Goal: Task Accomplishment & Management: Manage account settings

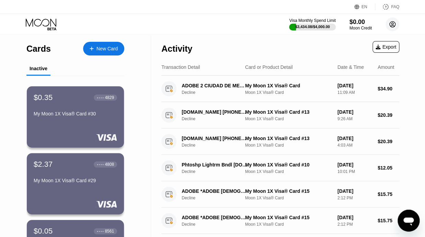
click at [391, 27] on icon at bounding box center [392, 25] width 6 height 6
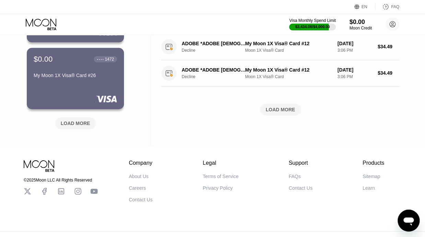
scroll to position [316, 0]
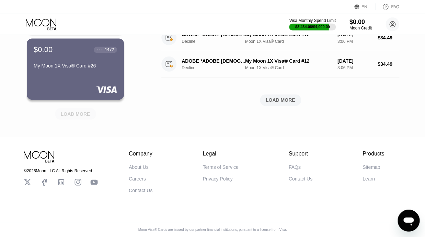
click at [72, 113] on div "LOAD MORE" at bounding box center [75, 114] width 29 height 6
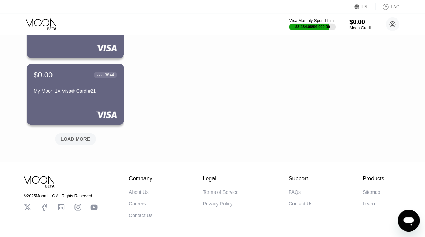
scroll to position [628, 0]
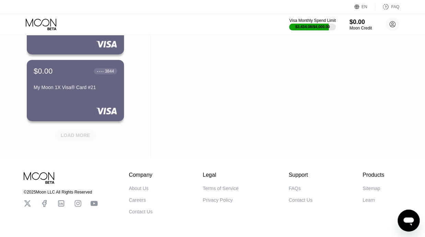
click at [82, 131] on div "LOAD MORE" at bounding box center [75, 136] width 41 height 12
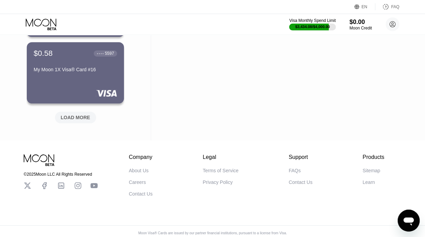
scroll to position [986, 0]
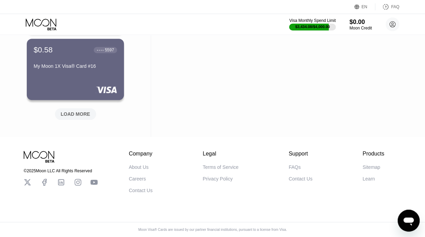
click at [81, 117] on div "LOAD MORE" at bounding box center [75, 114] width 41 height 12
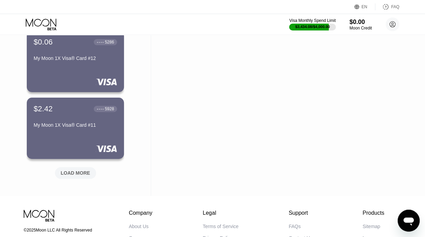
scroll to position [1260, 0]
click at [76, 173] on div "LOAD MORE" at bounding box center [75, 173] width 29 height 6
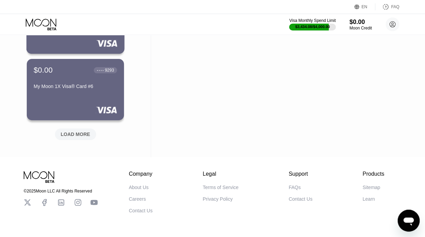
scroll to position [1652, 0]
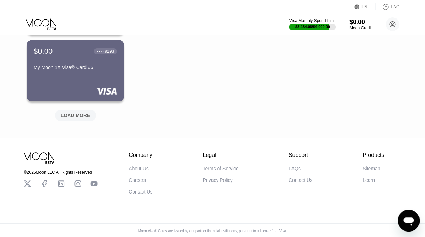
click at [76, 117] on div "LOAD MORE" at bounding box center [75, 116] width 29 height 6
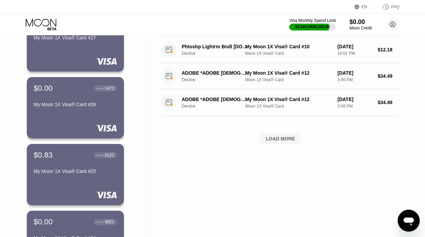
scroll to position [0, 0]
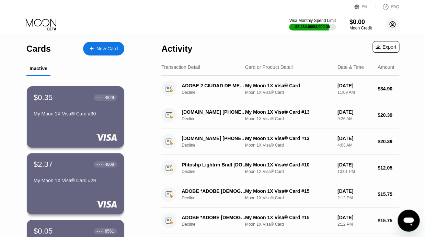
click at [391, 23] on circle at bounding box center [392, 24] width 14 height 14
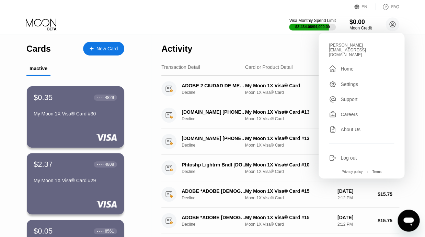
click at [350, 155] on div "Log out" at bounding box center [348, 157] width 16 height 5
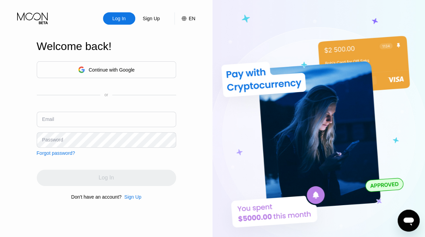
click at [51, 118] on div "Email" at bounding box center [48, 119] width 12 height 5
click at [59, 122] on input "text" at bounding box center [106, 119] width 139 height 15
paste input "[EMAIL_ADDRESS][DOMAIN_NAME]"
type input "[EMAIL_ADDRESS][DOMAIN_NAME]"
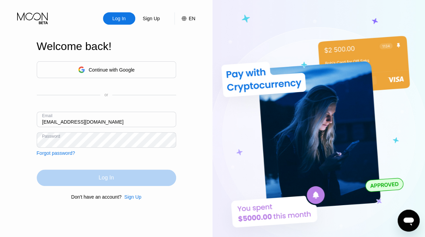
click at [66, 177] on div "Log In" at bounding box center [106, 178] width 139 height 16
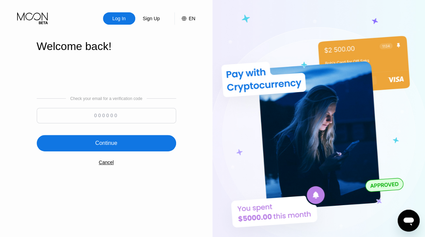
click at [113, 118] on input at bounding box center [106, 115] width 139 height 15
type input "978485"
click at [148, 147] on div "Continue" at bounding box center [106, 143] width 139 height 16
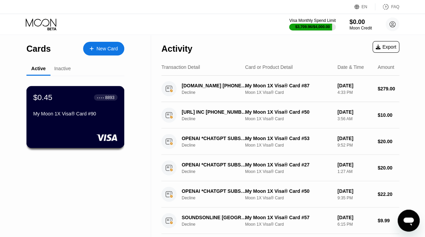
click at [75, 117] on div "My Moon 1X Visa® Card #90" at bounding box center [75, 113] width 84 height 5
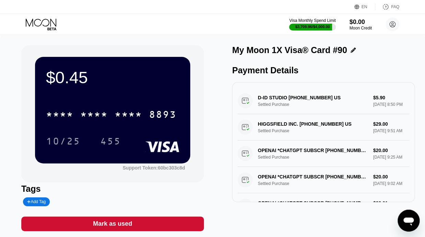
click at [116, 228] on div "Mark as used" at bounding box center [112, 224] width 39 height 8
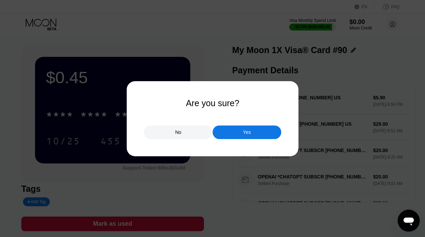
click at [240, 133] on div "Yes" at bounding box center [246, 133] width 69 height 14
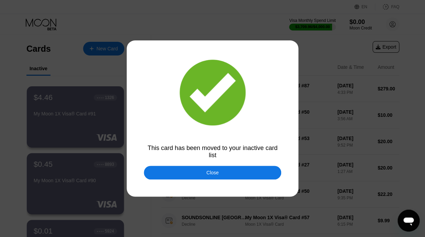
click at [170, 172] on div "Close" at bounding box center [212, 173] width 137 height 14
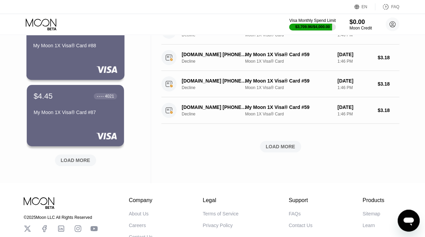
scroll to position [272, 0]
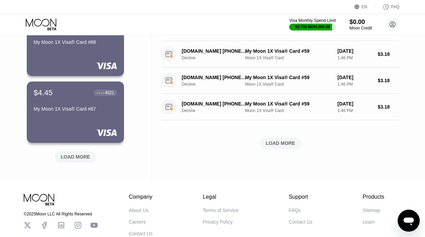
click at [76, 160] on div "LOAD MORE" at bounding box center [75, 157] width 29 height 6
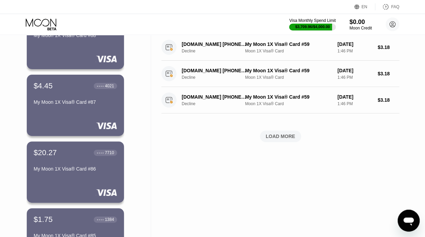
scroll to position [281, 0]
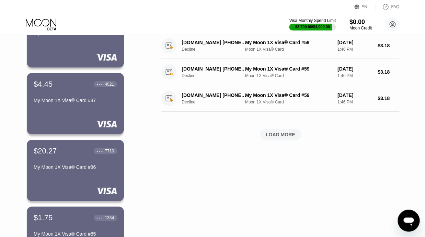
click at [76, 160] on div "$20.27 ● ● ● ● 7710 My Moon 1X Visa® Card #86" at bounding box center [75, 160] width 83 height 26
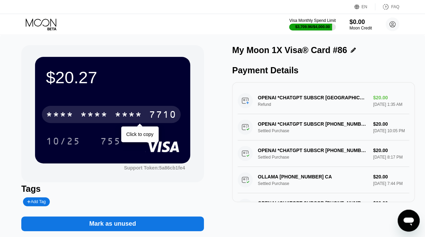
click at [97, 111] on div "* * * *" at bounding box center [93, 115] width 27 height 11
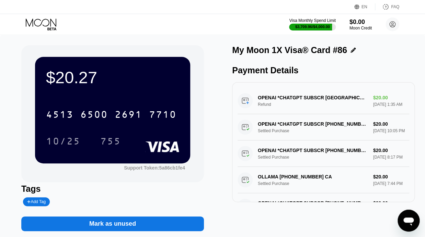
click at [49, 22] on icon at bounding box center [41, 23] width 31 height 8
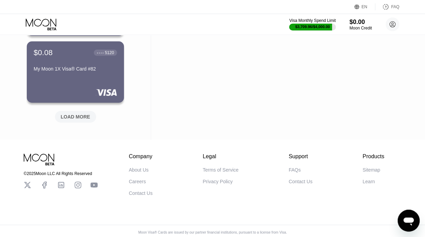
scroll to position [652, 0]
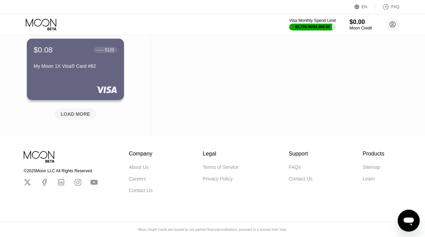
click at [80, 115] on div "LOAD MORE" at bounding box center [75, 114] width 29 height 6
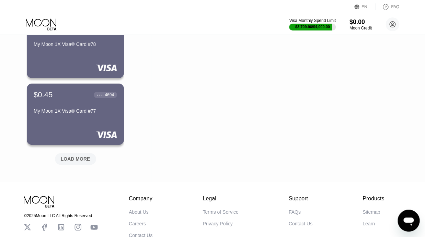
scroll to position [949, 0]
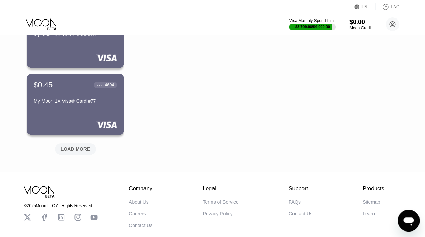
click at [79, 153] on div "LOAD MORE" at bounding box center [75, 149] width 41 height 12
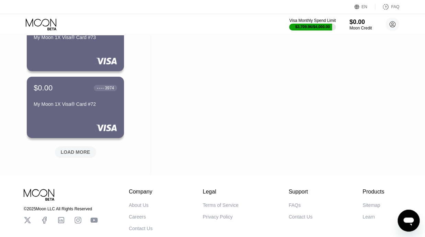
scroll to position [1321, 0]
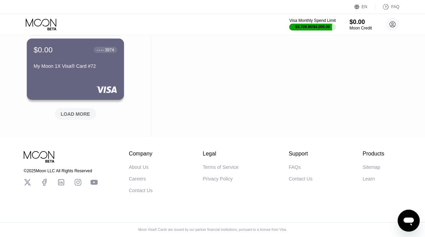
click at [81, 112] on div "LOAD MORE" at bounding box center [75, 114] width 29 height 6
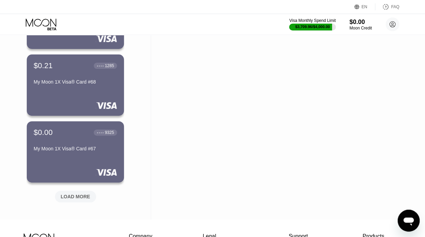
scroll to position [1581, 0]
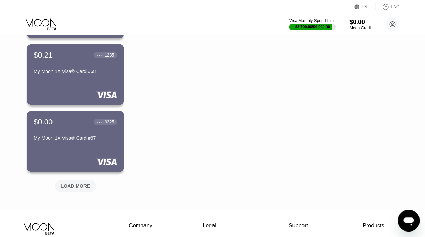
click at [81, 187] on div "LOAD MORE" at bounding box center [75, 186] width 29 height 6
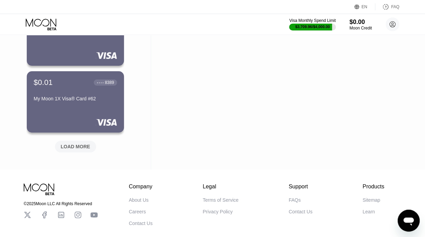
scroll to position [1956, 0]
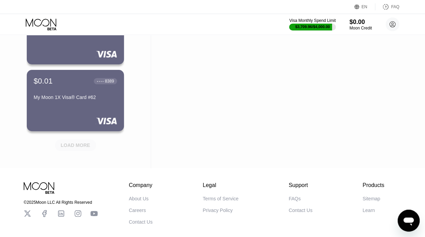
click at [80, 149] on div "LOAD MORE" at bounding box center [75, 145] width 29 height 6
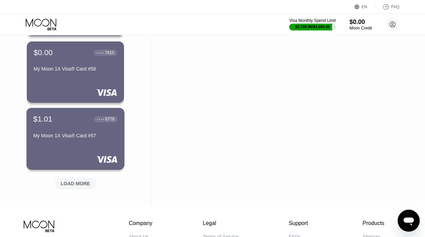
scroll to position [2268, 0]
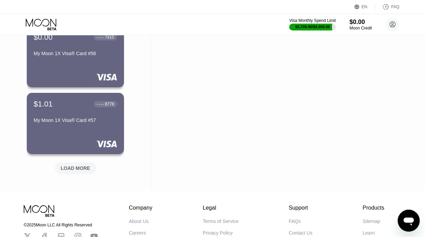
click at [78, 163] on div "LOAD MORE" at bounding box center [75, 167] width 51 height 14
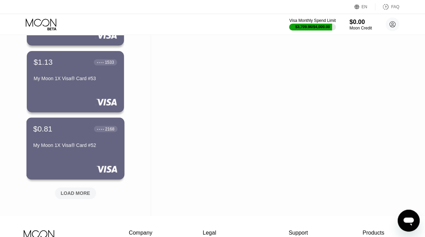
scroll to position [2582, 0]
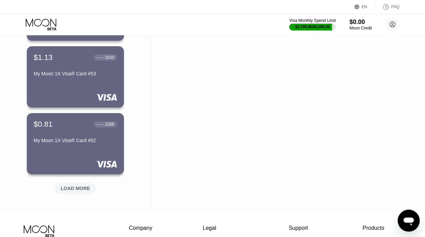
click at [75, 189] on div "LOAD MORE" at bounding box center [75, 189] width 29 height 6
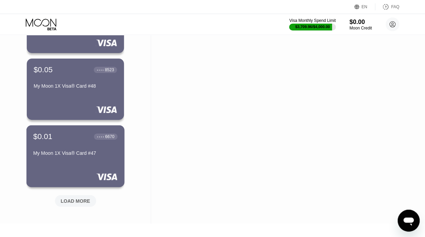
scroll to position [2904, 0]
click at [75, 200] on div "LOAD MORE" at bounding box center [75, 201] width 29 height 6
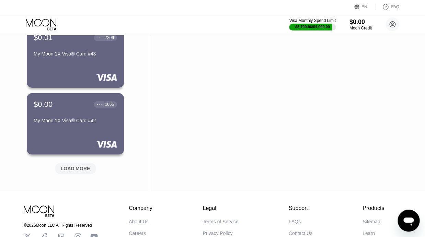
scroll to position [3273, 0]
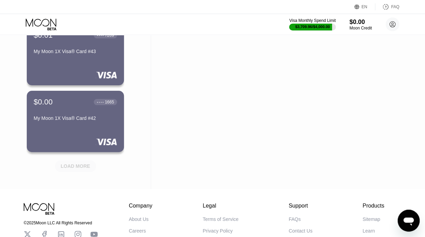
click at [80, 168] on div "LOAD MORE" at bounding box center [75, 166] width 29 height 6
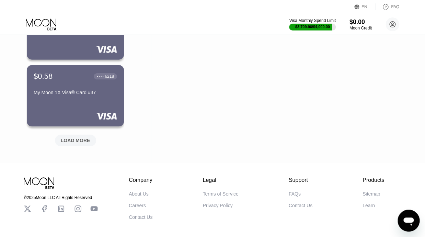
scroll to position [3646, 0]
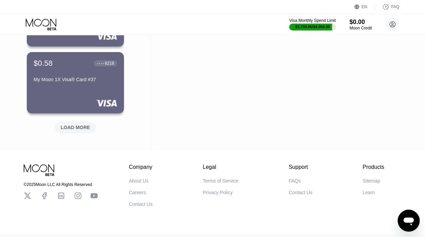
click at [76, 127] on div "LOAD MORE" at bounding box center [75, 128] width 29 height 6
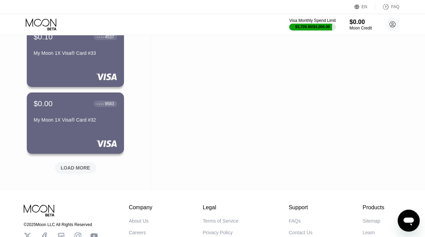
scroll to position [3983, 0]
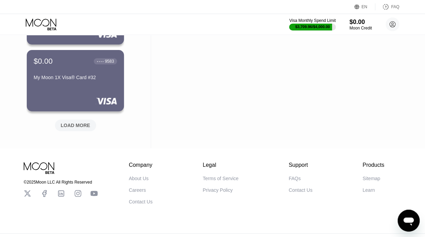
click at [75, 126] on div "LOAD MORE" at bounding box center [75, 125] width 29 height 6
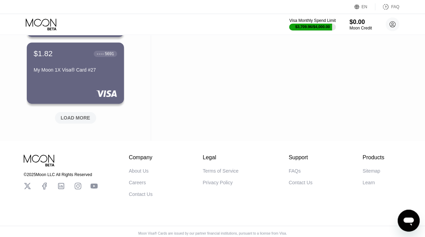
scroll to position [4331, 0]
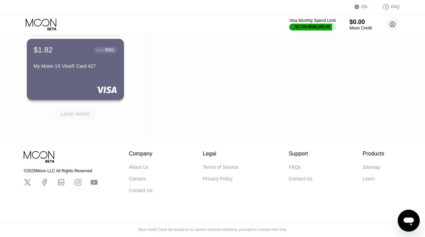
click at [76, 111] on div "LOAD MORE" at bounding box center [75, 114] width 29 height 6
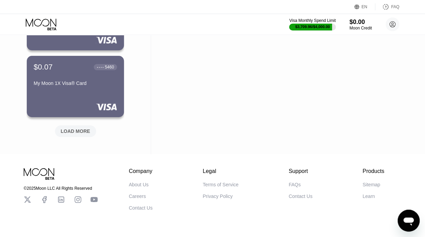
scroll to position [4662, 0]
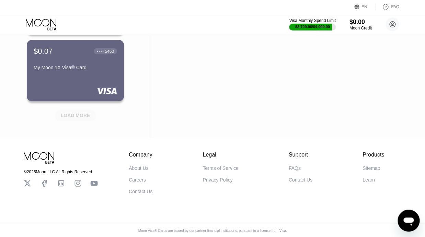
click at [75, 115] on div "LOAD MORE" at bounding box center [75, 115] width 29 height 6
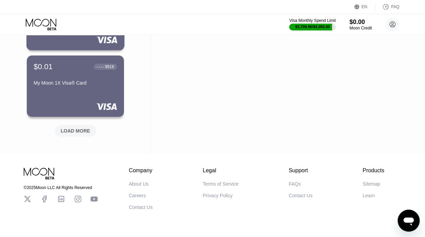
scroll to position [4984, 0]
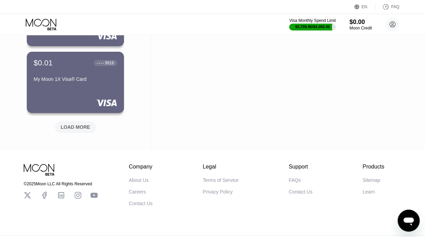
click at [75, 124] on div "LOAD MORE" at bounding box center [75, 127] width 41 height 12
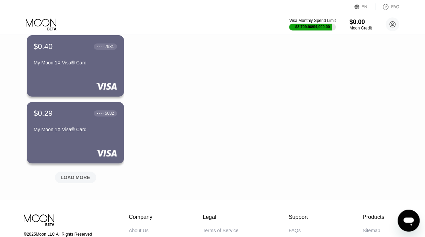
scroll to position [5270, 0]
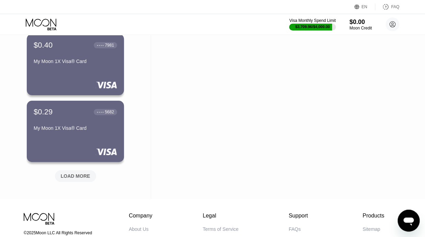
click at [73, 181] on div "LOAD MORE" at bounding box center [75, 176] width 41 height 12
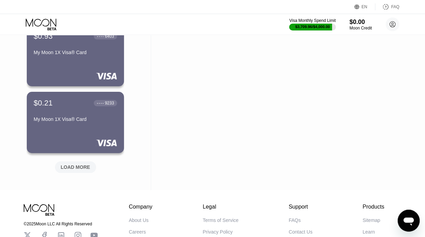
scroll to position [5629, 0]
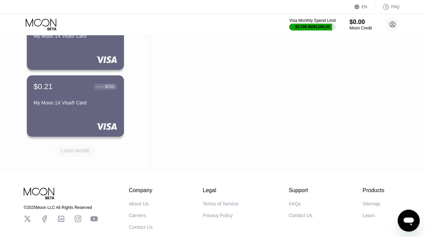
click at [74, 149] on div "LOAD MORE" at bounding box center [75, 151] width 29 height 6
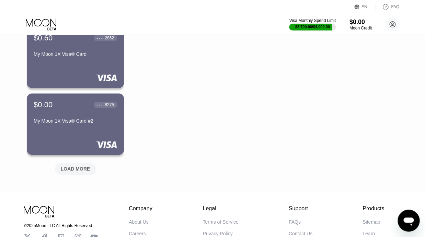
scroll to position [5949, 0]
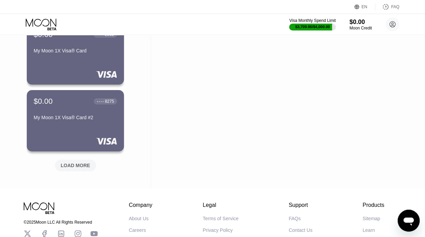
click at [73, 171] on div "LOAD MORE" at bounding box center [75, 166] width 41 height 12
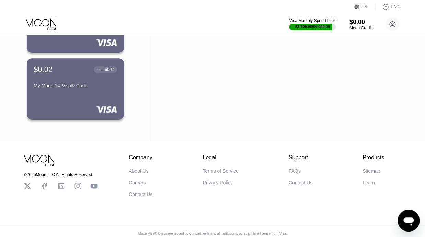
scroll to position [6054, 0]
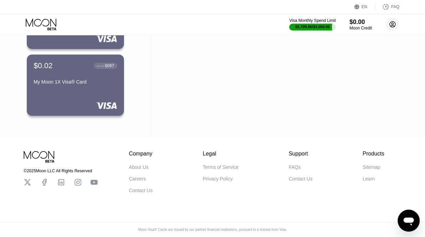
click at [393, 25] on circle at bounding box center [392, 24] width 14 height 14
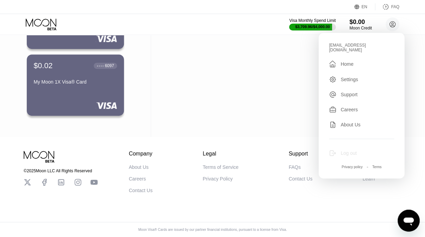
click at [345, 151] on div "Log out" at bounding box center [348, 153] width 16 height 5
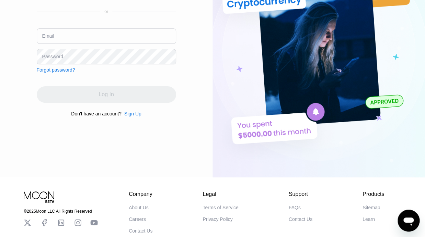
scroll to position [71, 0]
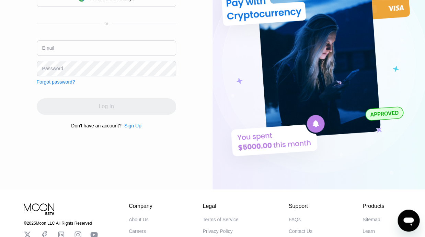
click at [78, 55] on input "text" at bounding box center [106, 47] width 139 height 15
paste input "dianabvev@proton.me"
type input "dianabvev@proton.me"
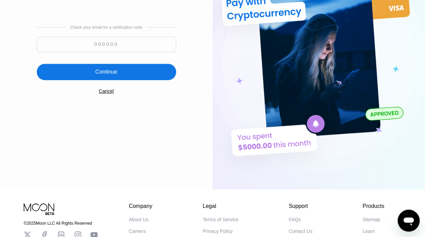
click at [63, 45] on input at bounding box center [106, 44] width 139 height 15
type input "302660"
click at [98, 77] on div "Continue" at bounding box center [106, 72] width 139 height 16
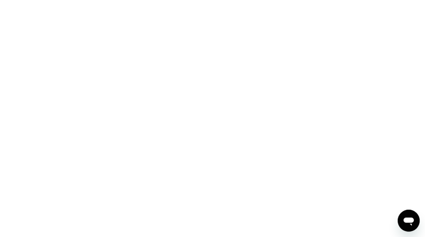
scroll to position [0, 0]
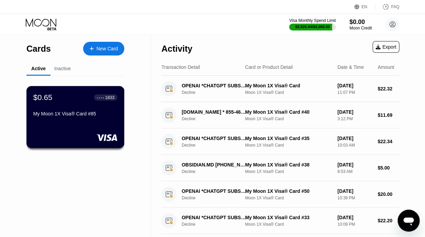
click at [61, 107] on div "$0.65 ● ● ● ● 1833 My Moon 1X Visa® Card #85" at bounding box center [75, 106] width 84 height 26
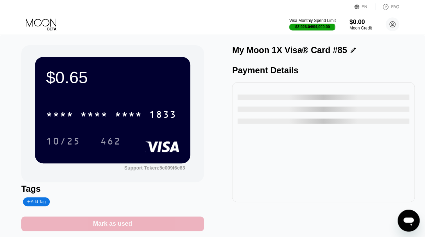
click at [115, 226] on div "Mark as used" at bounding box center [112, 224] width 39 height 8
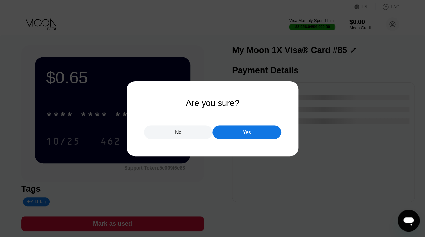
click at [234, 128] on div "Yes" at bounding box center [246, 133] width 69 height 14
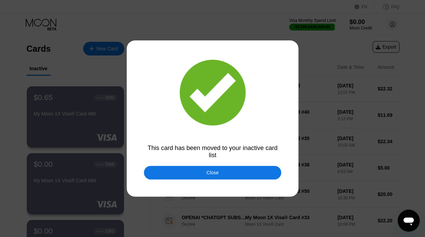
click at [176, 174] on div "Close" at bounding box center [212, 173] width 137 height 14
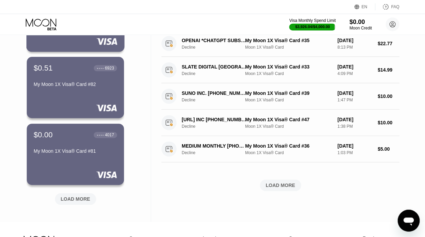
scroll to position [240, 0]
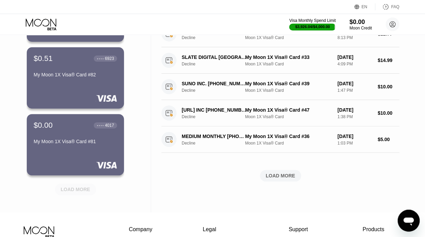
click at [81, 192] on div "LOAD MORE" at bounding box center [75, 190] width 29 height 6
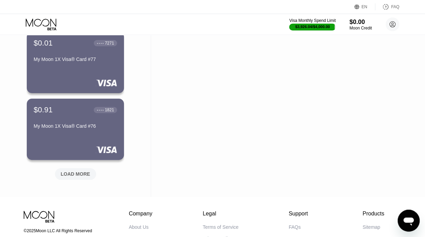
scroll to position [591, 0]
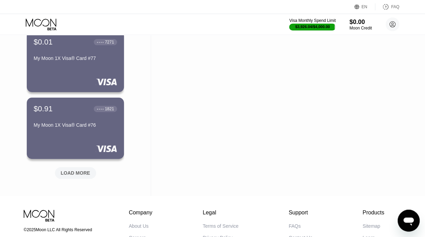
click at [81, 172] on div "LOAD MORE" at bounding box center [75, 173] width 29 height 6
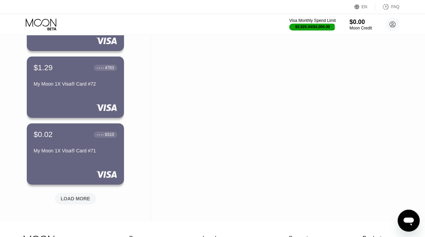
scroll to position [917, 0]
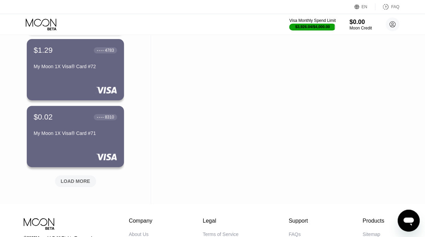
click at [78, 181] on div "LOAD MORE" at bounding box center [75, 181] width 29 height 6
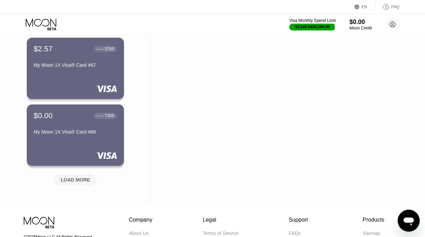
scroll to position [1255, 0]
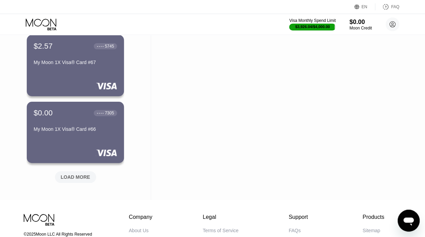
click at [78, 181] on div "LOAD MORE" at bounding box center [75, 178] width 41 height 12
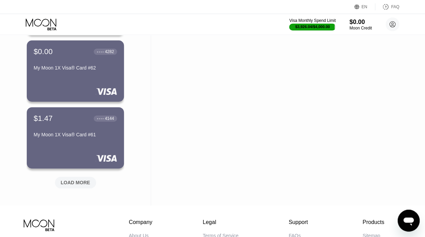
scroll to position [1585, 0]
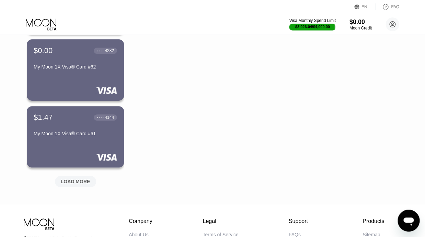
click at [73, 177] on div "LOAD MORE" at bounding box center [75, 182] width 41 height 12
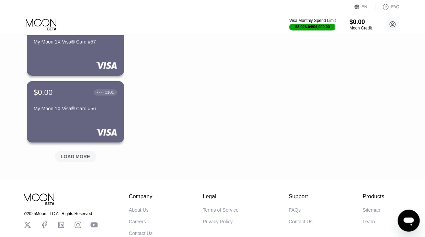
scroll to position [1947, 0]
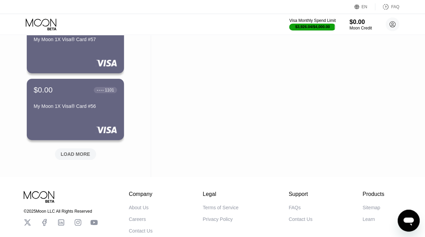
click at [81, 152] on div "LOAD MORE" at bounding box center [75, 154] width 29 height 6
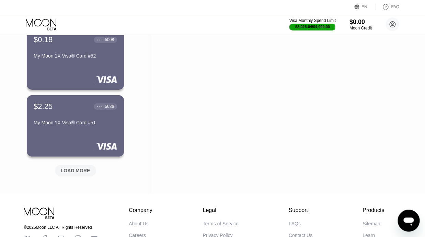
scroll to position [2266, 0]
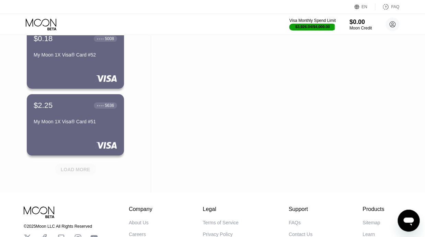
click at [78, 174] on div "LOAD MORE" at bounding box center [75, 170] width 41 height 12
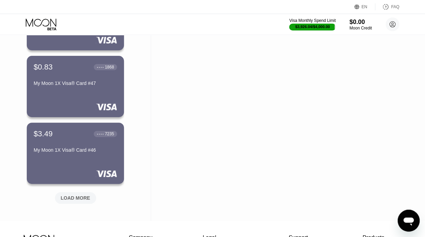
scroll to position [2574, 0]
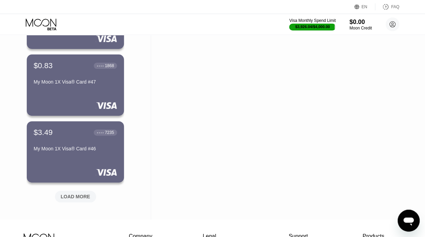
click at [78, 196] on div "LOAD MORE" at bounding box center [75, 197] width 29 height 6
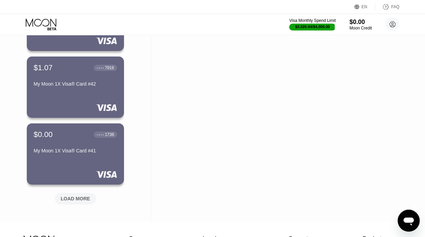
scroll to position [2925, 0]
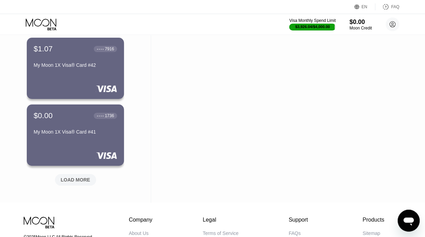
click at [80, 183] on div "LOAD MORE" at bounding box center [75, 180] width 29 height 6
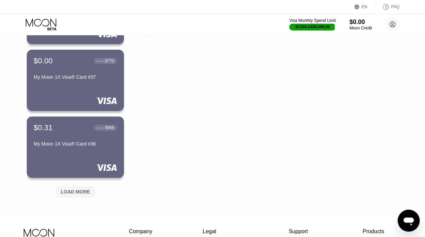
scroll to position [3250, 0]
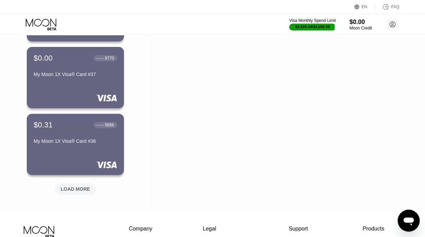
click at [78, 192] on div "LOAD MORE" at bounding box center [75, 189] width 29 height 6
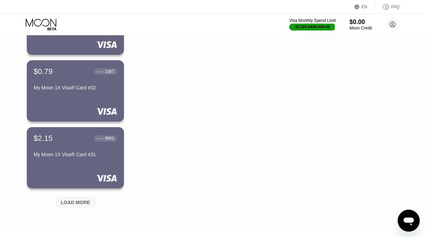
scroll to position [3574, 0]
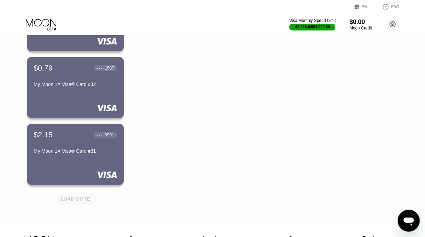
click at [76, 199] on div "LOAD MORE" at bounding box center [75, 199] width 29 height 6
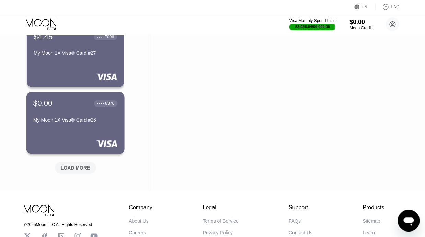
scroll to position [3947, 0]
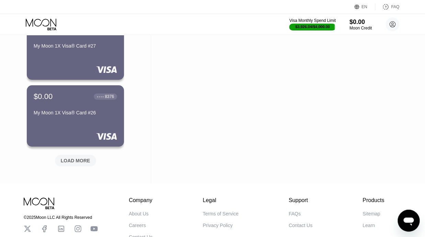
click at [69, 159] on div "LOAD MORE" at bounding box center [75, 161] width 29 height 6
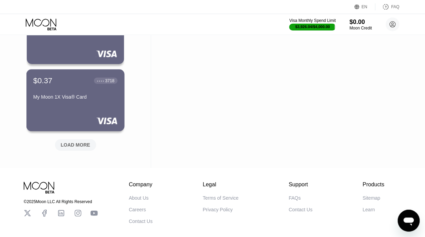
scroll to position [4306, 0]
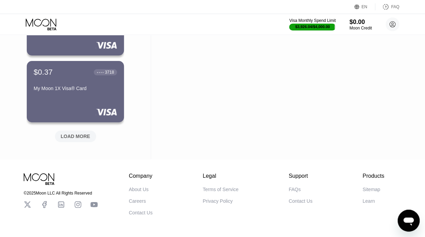
click at [72, 138] on div "LOAD MORE" at bounding box center [75, 136] width 29 height 6
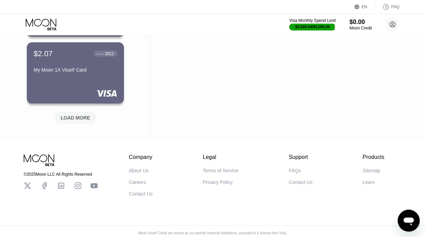
scroll to position [4665, 0]
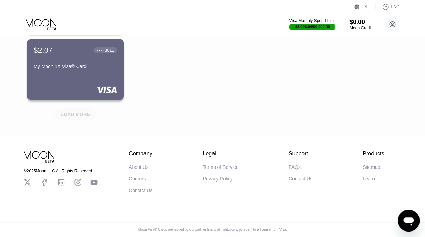
click at [74, 111] on div "LOAD MORE" at bounding box center [75, 114] width 29 height 6
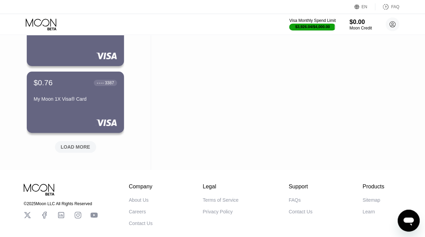
scroll to position [4973, 0]
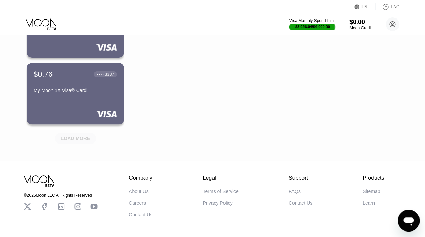
click at [81, 138] on div "LOAD MORE" at bounding box center [75, 138] width 29 height 6
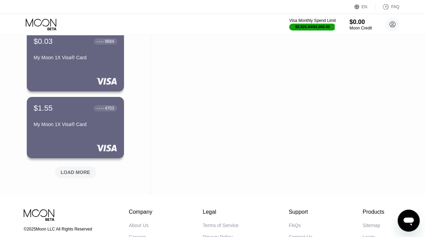
scroll to position [5277, 0]
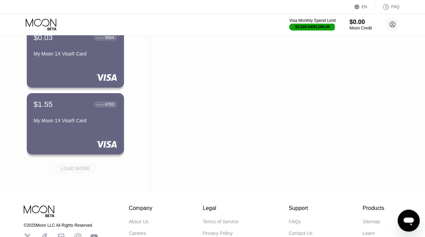
click at [71, 172] on div "LOAD MORE" at bounding box center [75, 169] width 29 height 6
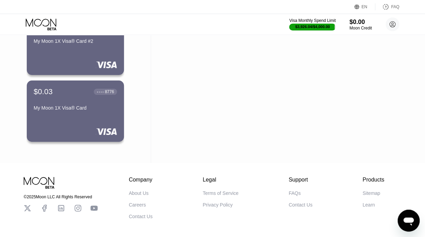
scroll to position [5653, 0]
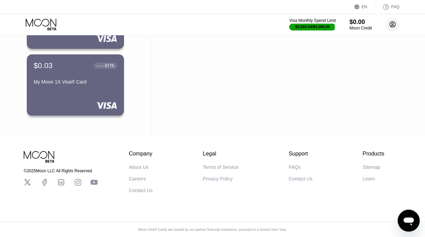
click at [394, 22] on circle at bounding box center [392, 24] width 14 height 14
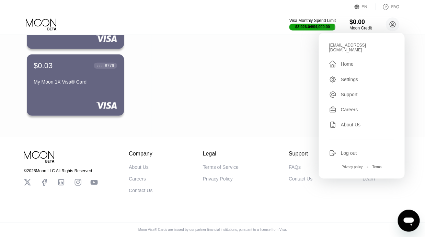
click at [349, 150] on div "Log out" at bounding box center [361, 154] width 65 height 8
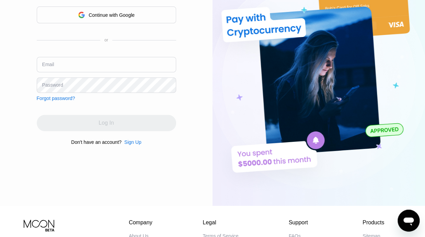
scroll to position [42, 0]
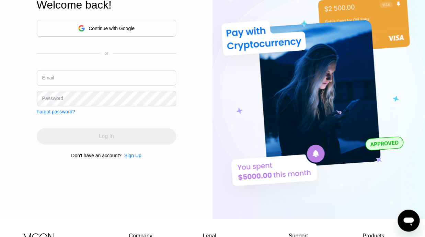
click at [69, 78] on input "text" at bounding box center [106, 77] width 139 height 15
paste input "andreibbsser@proton.me"
type input "andreibbsser@proton.me"
click at [60, 96] on div "Password" at bounding box center [52, 98] width 21 height 5
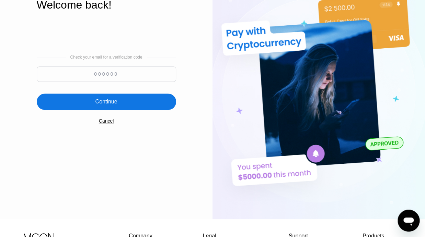
click at [135, 73] on input at bounding box center [106, 74] width 139 height 15
type input "175472"
click at [145, 103] on div "Continue" at bounding box center [106, 102] width 139 height 16
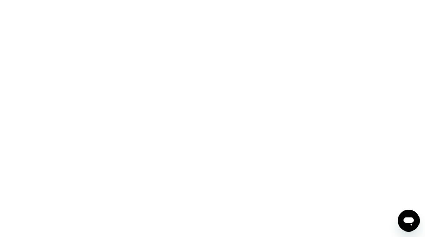
scroll to position [0, 0]
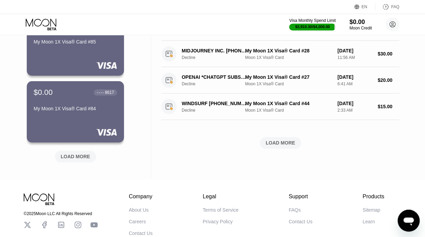
scroll to position [273, 0]
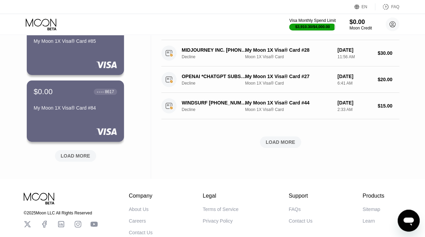
click at [75, 155] on div "LOAD MORE" at bounding box center [75, 156] width 29 height 6
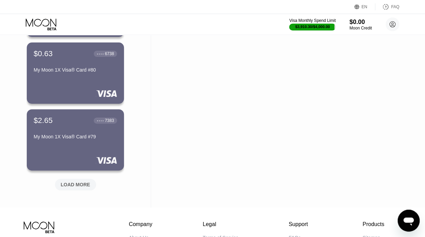
scroll to position [585, 0]
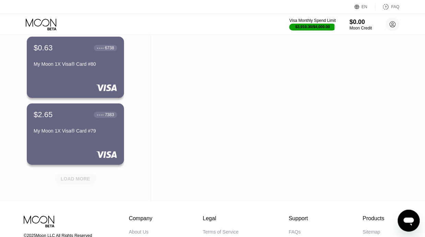
click at [76, 181] on div "LOAD MORE" at bounding box center [75, 179] width 29 height 6
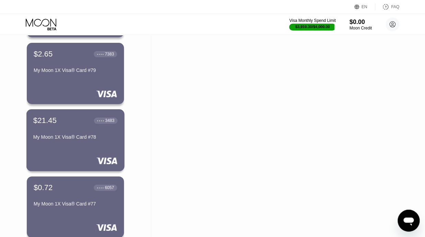
scroll to position [649, 0]
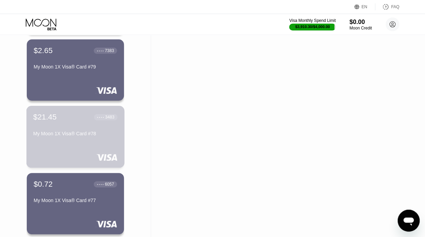
click at [51, 142] on div "$21.45 ● ● ● ● 3483 My Moon 1X Visa® Card #78" at bounding box center [75, 137] width 98 height 62
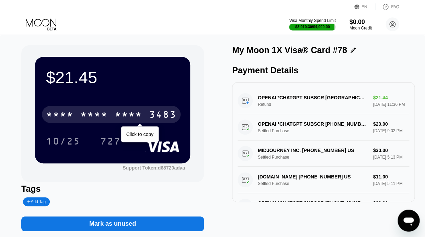
click at [77, 118] on div "* * * * * * * * * * * * 3483" at bounding box center [111, 114] width 139 height 17
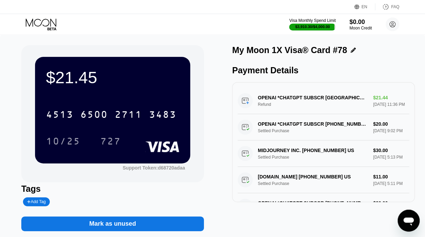
click at [44, 22] on icon at bounding box center [42, 25] width 32 height 12
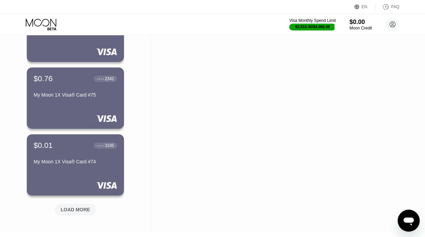
scroll to position [909, 0]
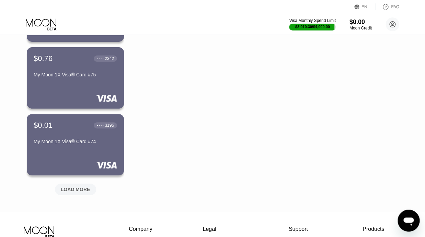
click at [80, 191] on div "LOAD MORE" at bounding box center [75, 190] width 29 height 6
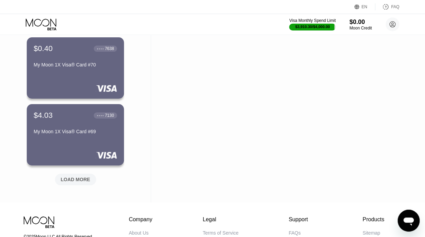
scroll to position [1257, 0]
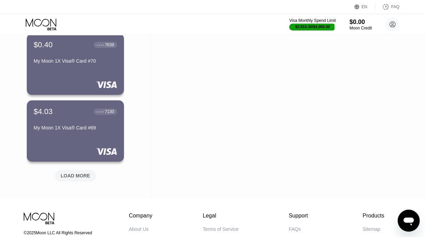
click at [79, 177] on div "LOAD MORE" at bounding box center [75, 176] width 29 height 6
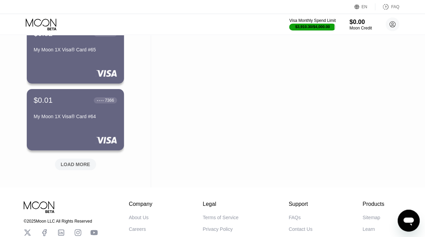
scroll to position [1608, 0]
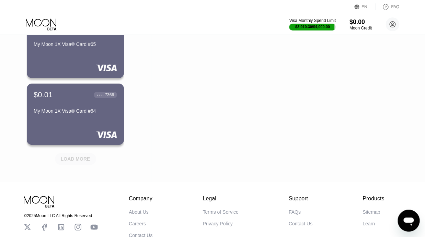
click at [79, 163] on div "LOAD MORE" at bounding box center [75, 159] width 41 height 12
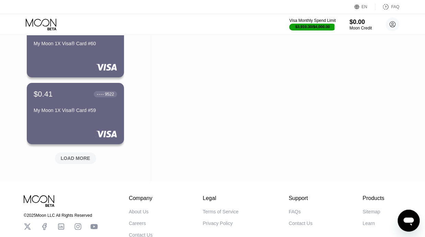
scroll to position [1943, 0]
click at [79, 159] on div "LOAD MORE" at bounding box center [75, 158] width 29 height 6
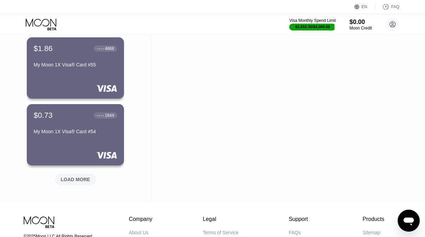
scroll to position [2284, 0]
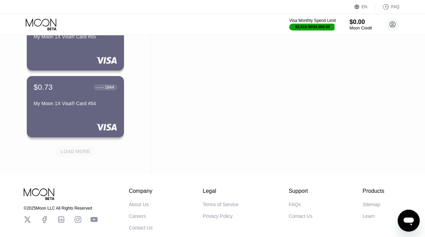
click at [70, 151] on div "LOAD MORE" at bounding box center [75, 152] width 29 height 6
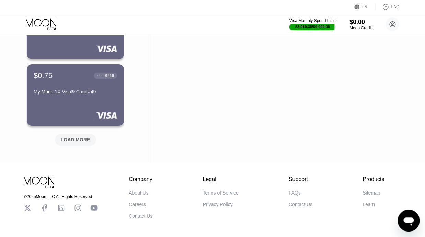
scroll to position [2631, 0]
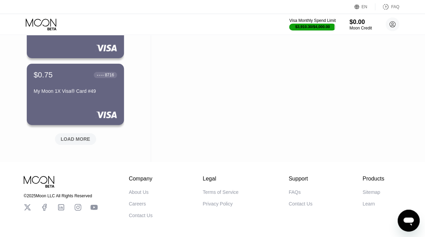
click at [76, 137] on div "LOAD MORE" at bounding box center [75, 139] width 29 height 6
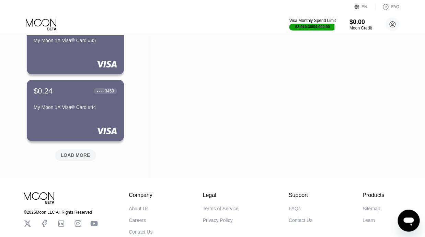
scroll to position [2950, 0]
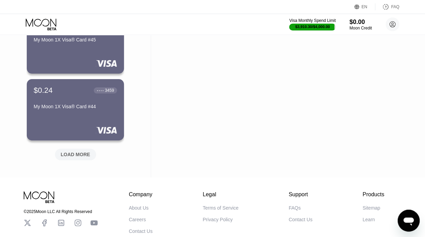
click at [74, 158] on div "LOAD MORE" at bounding box center [75, 155] width 29 height 6
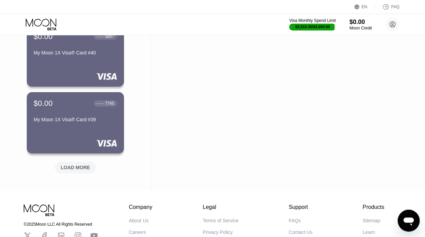
scroll to position [3272, 0]
click at [72, 166] on div "LOAD MORE" at bounding box center [75, 167] width 29 height 6
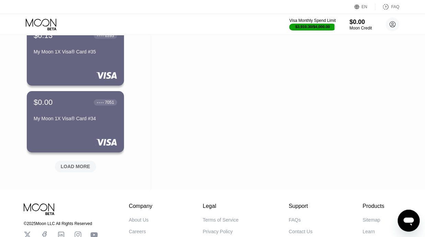
scroll to position [3607, 0]
click at [64, 165] on div "LOAD MORE" at bounding box center [75, 166] width 29 height 6
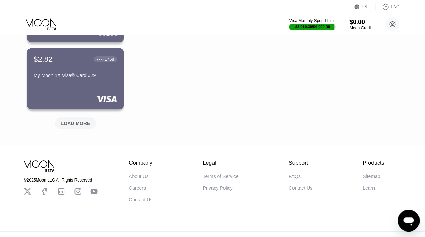
scroll to position [3993, 0]
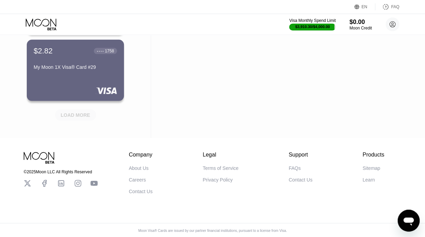
click at [74, 119] on div "LOAD MORE" at bounding box center [75, 115] width 41 height 12
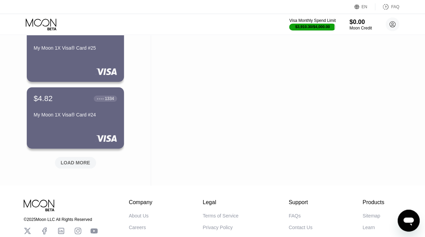
scroll to position [4281, 0]
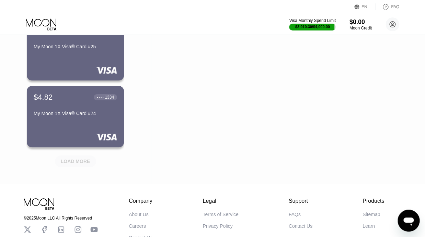
click at [81, 164] on div "LOAD MORE" at bounding box center [75, 161] width 29 height 6
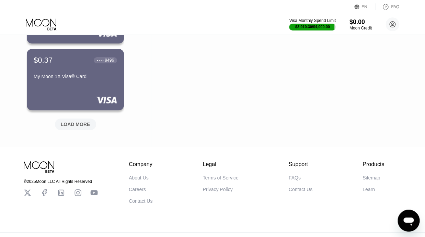
scroll to position [4656, 0]
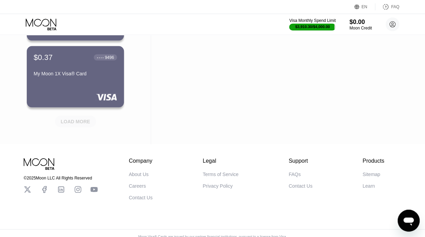
click at [75, 123] on div "LOAD MORE" at bounding box center [75, 121] width 29 height 6
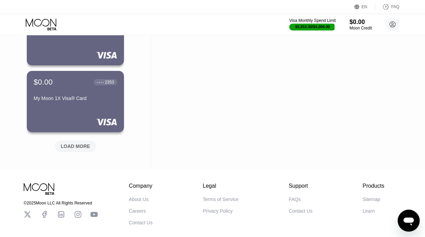
scroll to position [4968, 0]
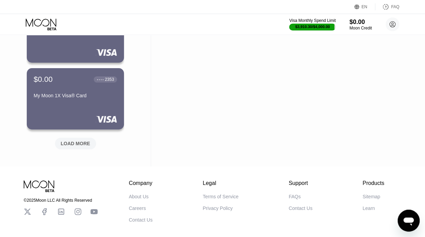
click at [79, 148] on div "LOAD MORE" at bounding box center [75, 144] width 41 height 12
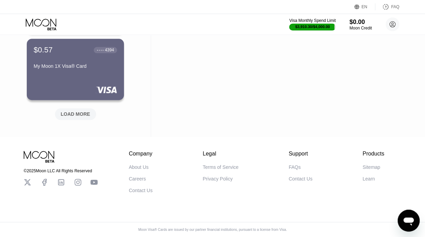
scroll to position [5334, 0]
click at [75, 113] on div "LOAD MORE" at bounding box center [75, 114] width 29 height 6
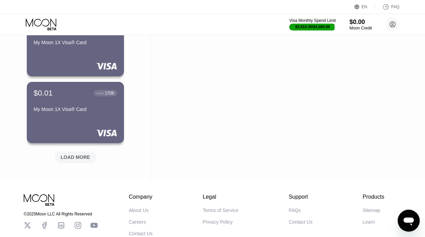
scroll to position [5625, 0]
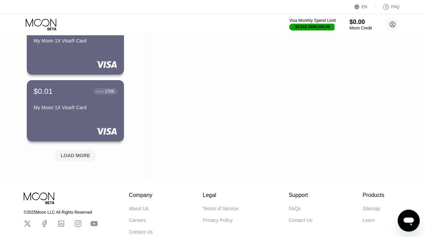
click at [77, 157] on div "LOAD MORE" at bounding box center [75, 156] width 29 height 6
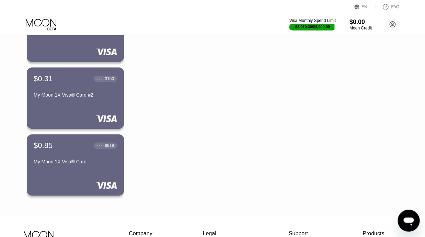
scroll to position [5853, 0]
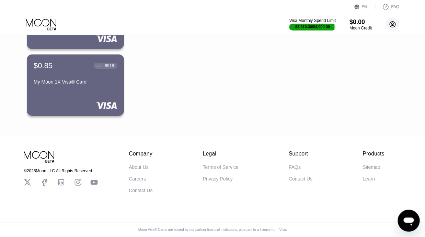
click at [390, 28] on circle at bounding box center [392, 24] width 14 height 14
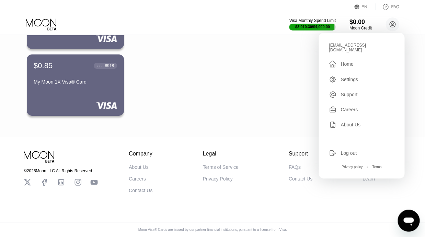
click at [352, 150] on div "Log out" at bounding box center [361, 154] width 65 height 8
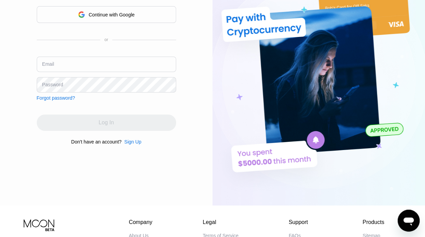
scroll to position [24, 0]
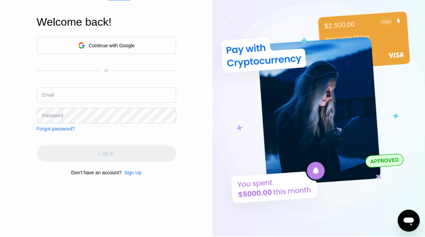
click at [75, 92] on input "text" at bounding box center [106, 94] width 139 height 15
paste input "[EMAIL_ADDRESS][DOMAIN_NAME]"
type input "[EMAIL_ADDRESS][DOMAIN_NAME]"
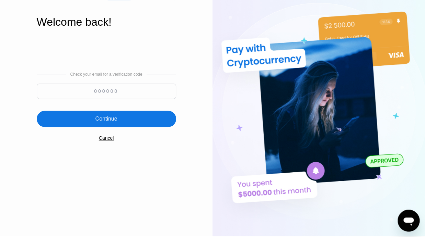
click at [152, 92] on input at bounding box center [106, 91] width 139 height 15
type input "746068"
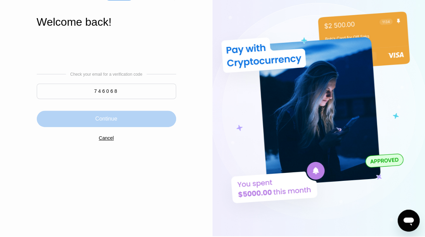
click at [123, 118] on div "Continue" at bounding box center [106, 119] width 139 height 16
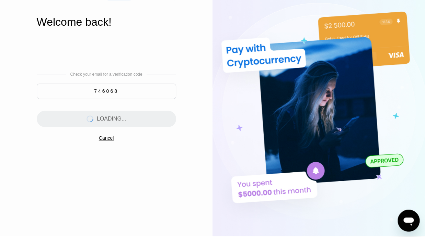
scroll to position [0, 0]
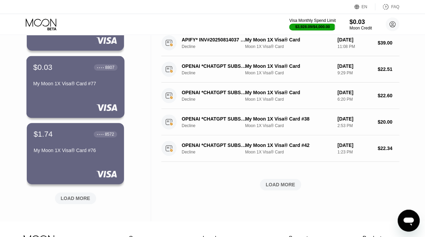
scroll to position [232, 0]
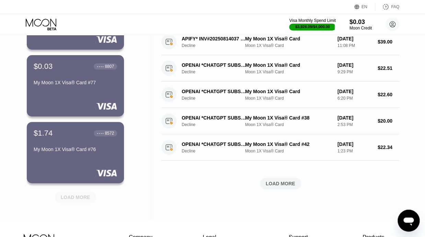
click at [81, 197] on div "LOAD MORE" at bounding box center [75, 197] width 29 height 6
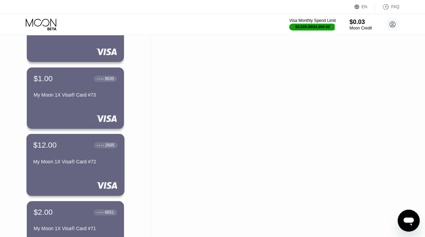
scroll to position [487, 0]
click at [75, 154] on div "$12.00 ● ● ● ● 2695 My Moon 1X Visa® Card #72" at bounding box center [75, 154] width 84 height 26
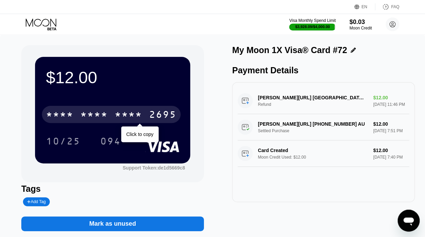
click at [88, 113] on div "* * * *" at bounding box center [93, 115] width 27 height 11
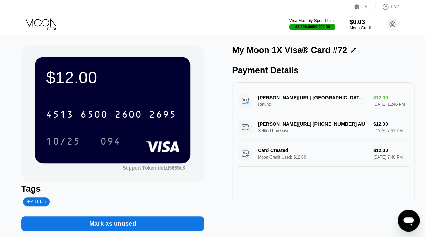
click at [35, 25] on icon at bounding box center [41, 23] width 31 height 8
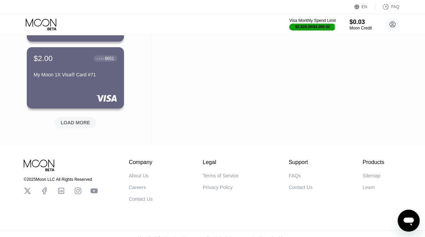
scroll to position [643, 0]
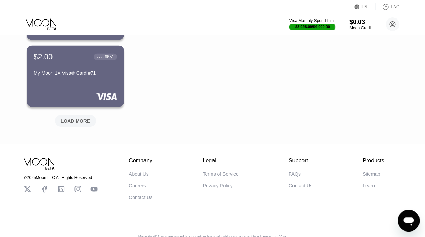
click at [76, 118] on div "LOAD MORE" at bounding box center [75, 121] width 29 height 6
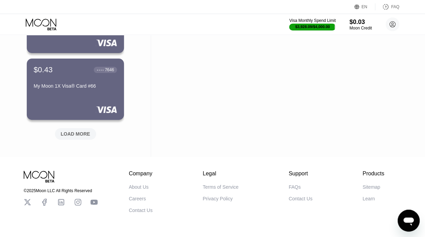
scroll to position [969, 0]
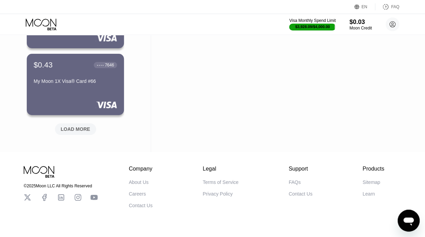
click at [76, 129] on div "LOAD MORE" at bounding box center [75, 129] width 29 height 6
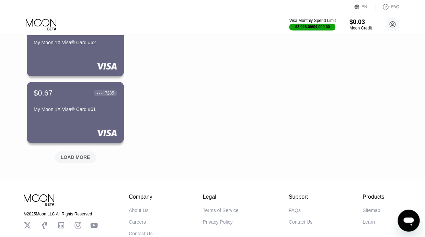
scroll to position [1287, 0]
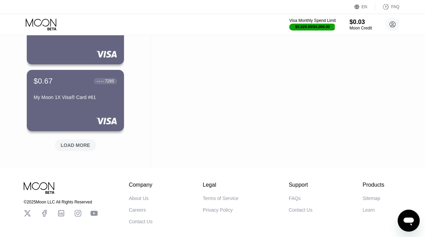
click at [75, 143] on div "LOAD MORE" at bounding box center [75, 145] width 29 height 6
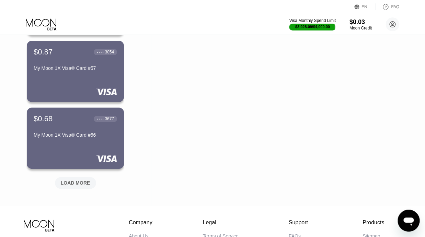
scroll to position [1618, 0]
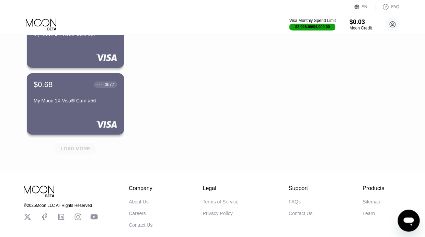
click at [73, 151] on div "LOAD MORE" at bounding box center [75, 149] width 29 height 6
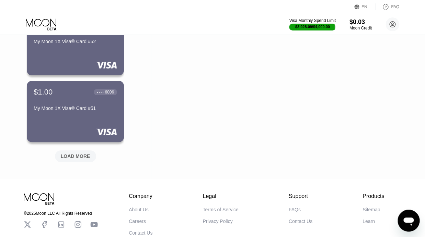
scroll to position [1948, 0]
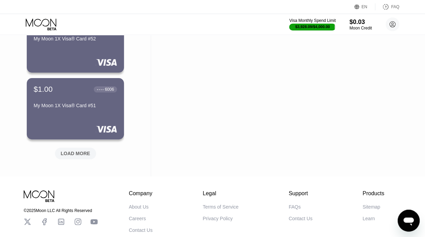
click at [73, 151] on div "LOAD MORE" at bounding box center [75, 154] width 41 height 12
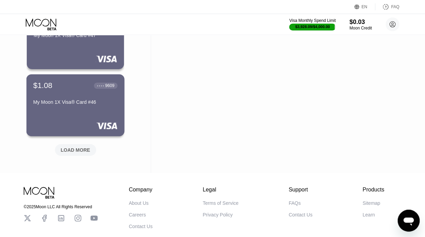
scroll to position [2286, 0]
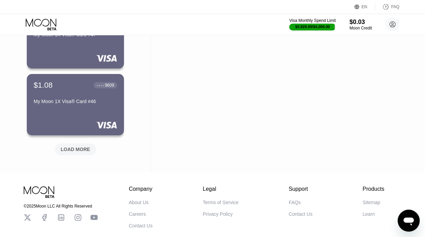
click at [73, 151] on div "LOAD MORE" at bounding box center [75, 149] width 29 height 6
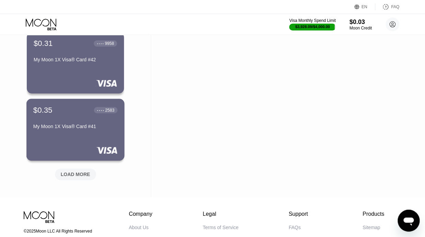
scroll to position [2597, 0]
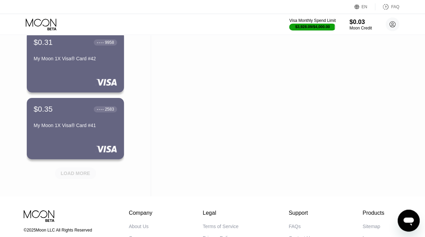
click at [75, 172] on div "LOAD MORE" at bounding box center [75, 173] width 29 height 6
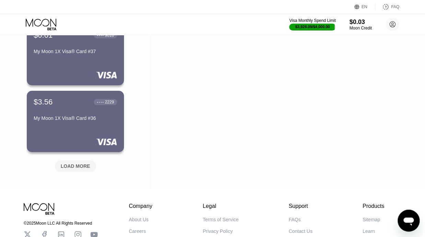
scroll to position [2953, 0]
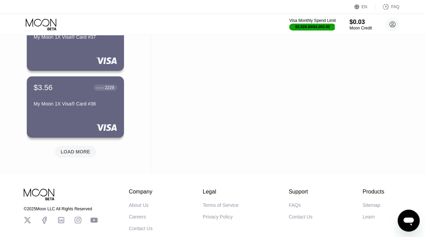
click at [76, 152] on div "LOAD MORE" at bounding box center [75, 152] width 29 height 6
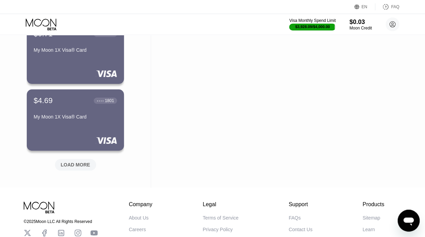
scroll to position [3286, 0]
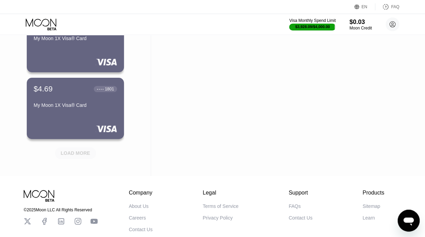
click at [76, 152] on div "LOAD MORE" at bounding box center [75, 153] width 29 height 6
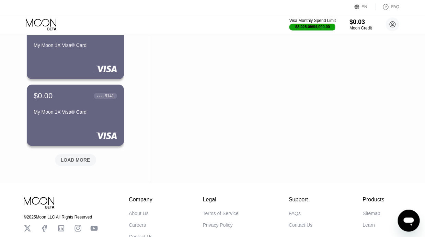
scroll to position [3615, 0]
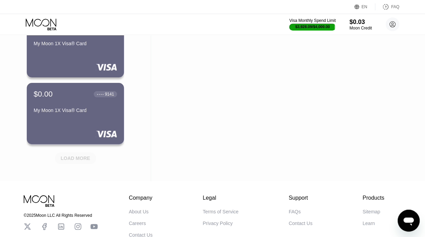
click at [76, 161] on div "LOAD MORE" at bounding box center [75, 158] width 29 height 6
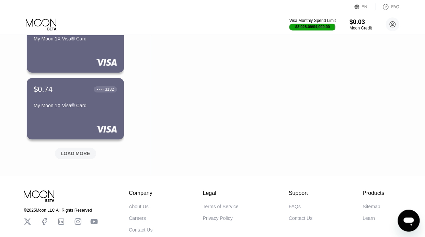
scroll to position [3955, 0]
click at [77, 152] on div "LOAD MORE" at bounding box center [75, 153] width 29 height 6
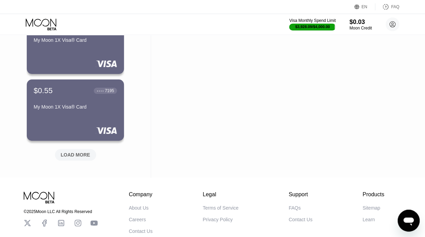
scroll to position [4293, 0]
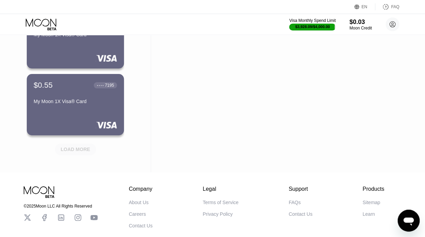
click at [77, 152] on div "LOAD MORE" at bounding box center [75, 149] width 29 height 6
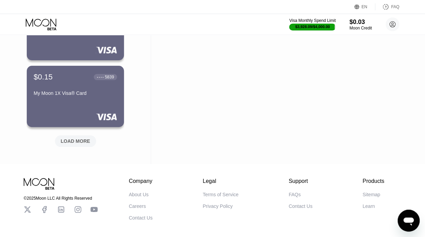
scroll to position [4637, 0]
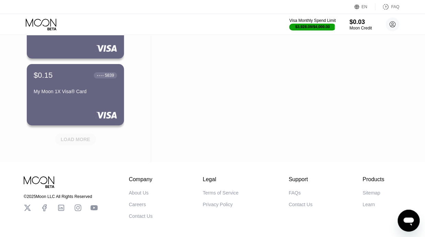
click at [78, 144] on div "LOAD MORE" at bounding box center [75, 140] width 41 height 12
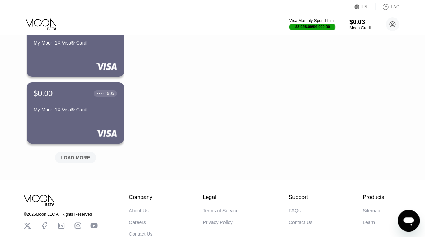
scroll to position [4956, 0]
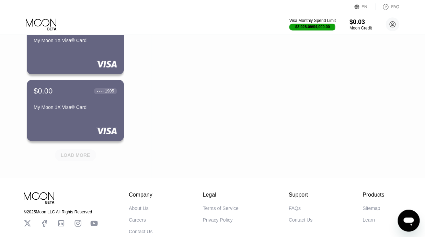
click at [78, 155] on div "LOAD MORE" at bounding box center [75, 155] width 29 height 6
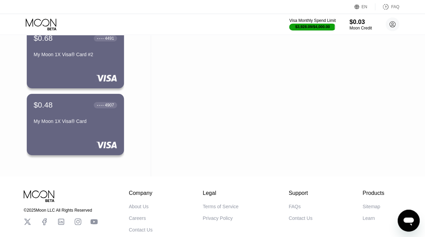
scroll to position [5283, 0]
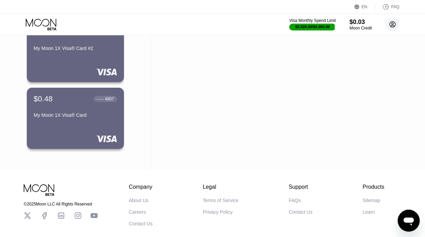
click at [393, 25] on circle at bounding box center [392, 24] width 14 height 14
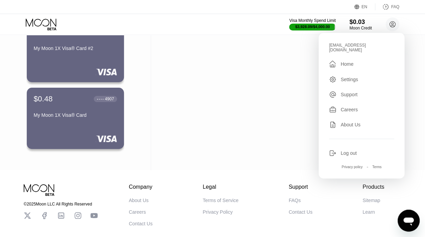
click at [345, 151] on div "Log out" at bounding box center [348, 153] width 16 height 5
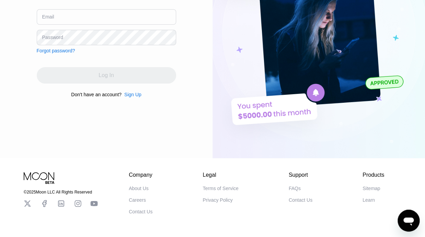
scroll to position [53, 0]
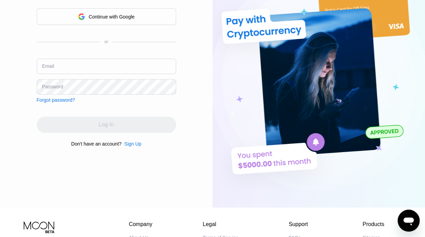
click at [64, 63] on input "text" at bounding box center [106, 66] width 139 height 15
paste input "[EMAIL_ADDRESS][DOMAIN_NAME]"
type input "[EMAIL_ADDRESS][DOMAIN_NAME]"
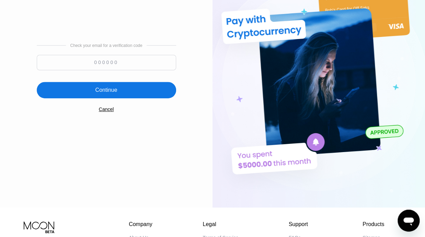
click at [99, 69] on input at bounding box center [106, 62] width 139 height 15
type input "720513"
click at [92, 90] on div "Continue" at bounding box center [106, 90] width 139 height 16
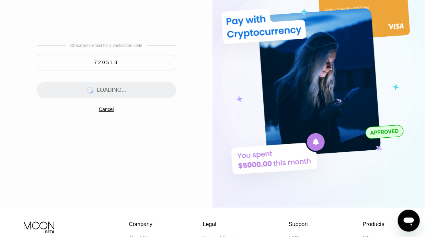
scroll to position [0, 0]
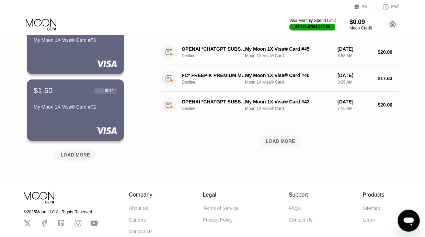
scroll to position [281, 0]
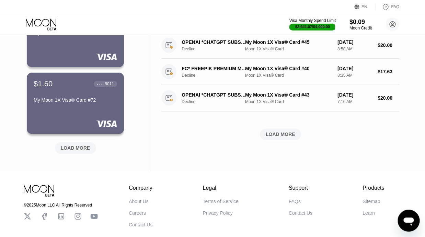
click at [78, 151] on div "LOAD MORE" at bounding box center [75, 148] width 29 height 6
click at [390, 21] on circle at bounding box center [392, 24] width 14 height 14
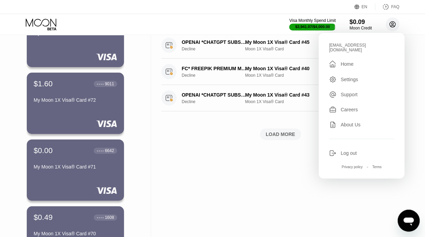
click at [390, 21] on circle at bounding box center [392, 24] width 14 height 14
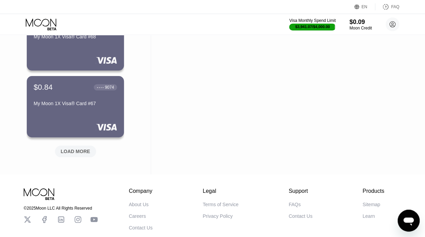
scroll to position [613, 0]
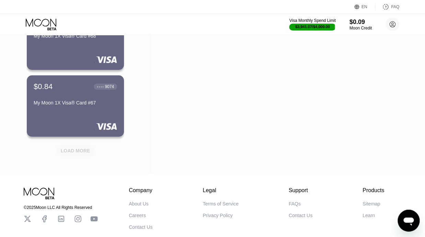
click at [82, 149] on div "LOAD MORE" at bounding box center [75, 151] width 29 height 6
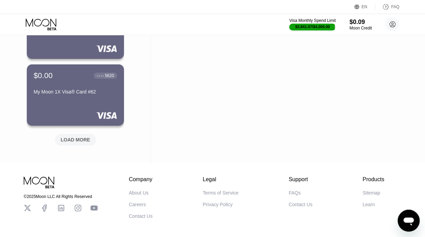
scroll to position [972, 0]
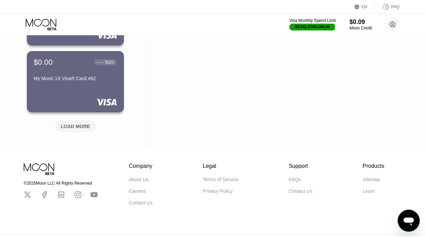
click at [81, 128] on div "LOAD MORE" at bounding box center [75, 126] width 29 height 6
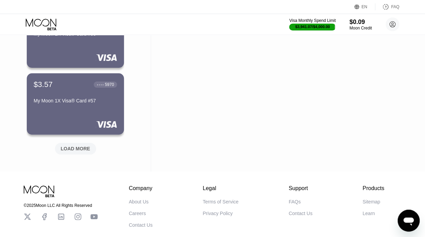
scroll to position [1288, 0]
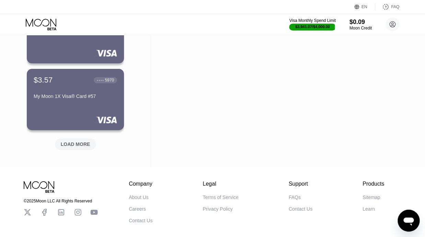
click at [75, 145] on div "LOAD MORE" at bounding box center [75, 144] width 29 height 6
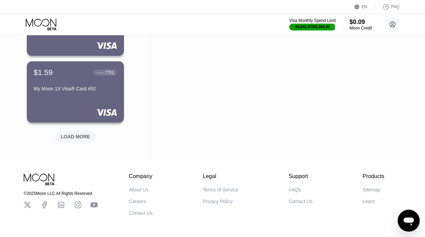
scroll to position [1650, 0]
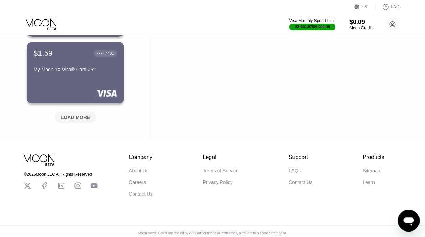
click at [83, 117] on div "LOAD MORE" at bounding box center [75, 118] width 29 height 6
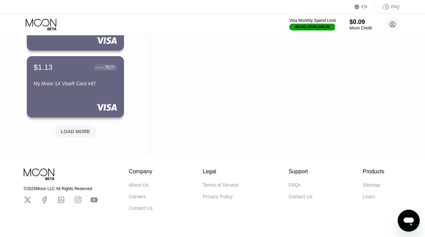
scroll to position [1990, 0]
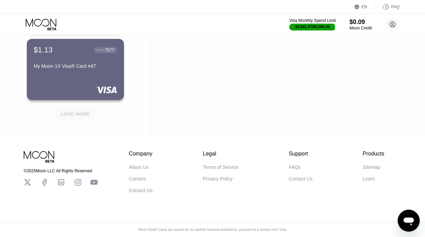
click at [76, 112] on div "LOAD MORE" at bounding box center [75, 114] width 29 height 6
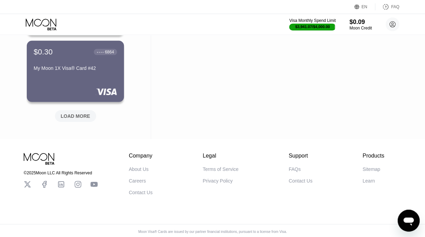
scroll to position [2324, 0]
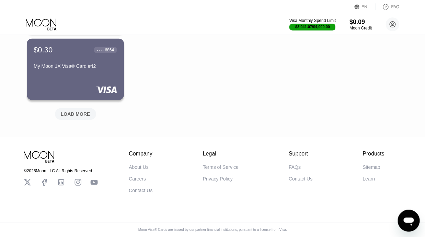
click at [76, 111] on div "LOAD MORE" at bounding box center [75, 114] width 29 height 6
click at [75, 108] on div "LOAD MORE" at bounding box center [75, 114] width 41 height 12
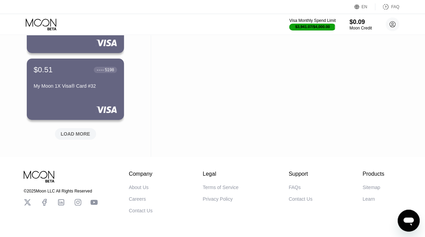
scroll to position [2993, 0]
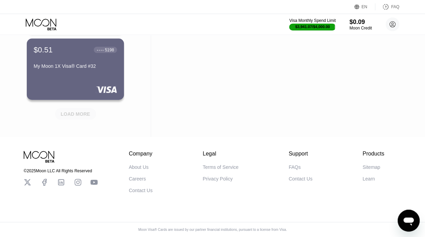
click at [75, 114] on div "LOAD MORE" at bounding box center [75, 114] width 29 height 6
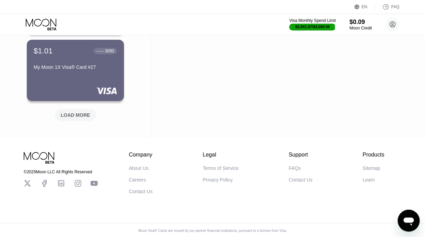
scroll to position [3328, 0]
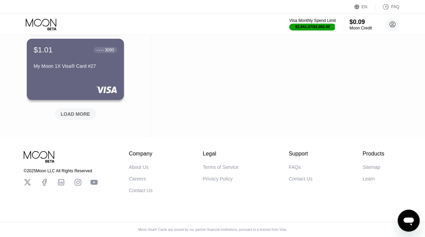
click at [71, 116] on div "LOAD MORE" at bounding box center [75, 114] width 41 height 12
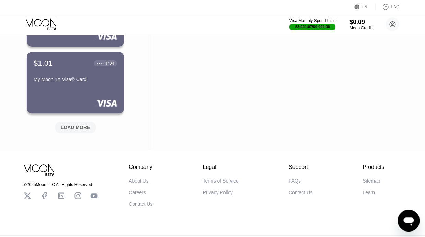
scroll to position [3654, 0]
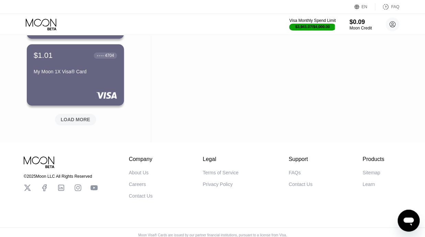
click at [75, 118] on div "LOAD MORE" at bounding box center [75, 120] width 29 height 6
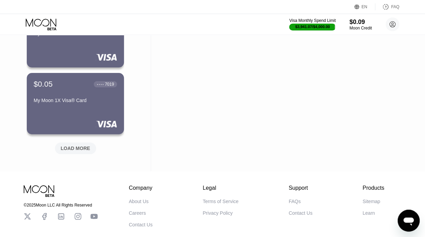
scroll to position [3982, 0]
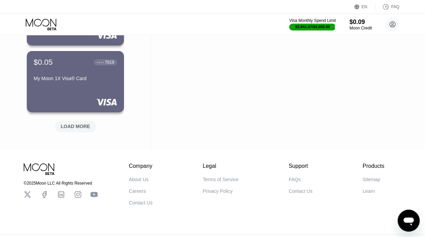
click at [75, 126] on div "LOAD MORE" at bounding box center [75, 126] width 29 height 6
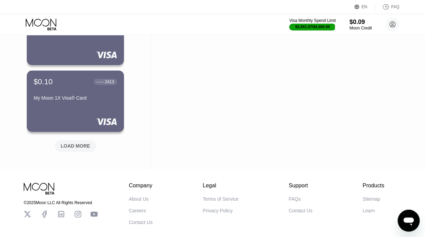
scroll to position [4305, 0]
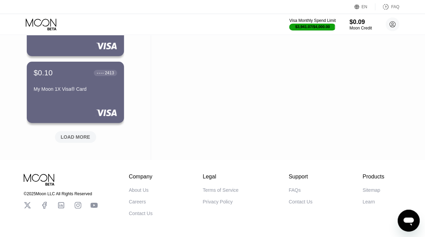
click at [74, 137] on div "LOAD MORE" at bounding box center [75, 137] width 29 height 6
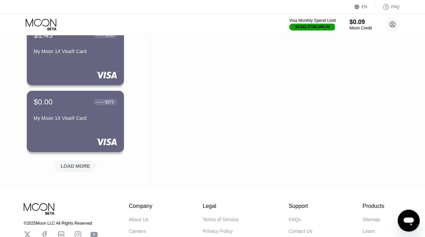
scroll to position [4665, 0]
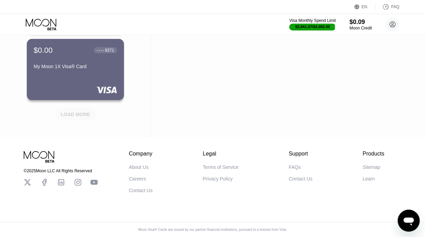
click at [74, 106] on div "LOAD MORE" at bounding box center [75, 113] width 51 height 14
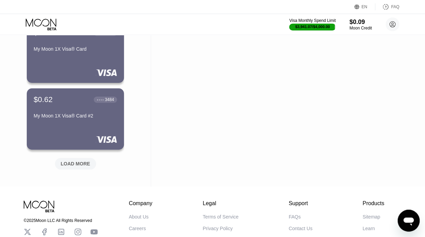
scroll to position [4955, 0]
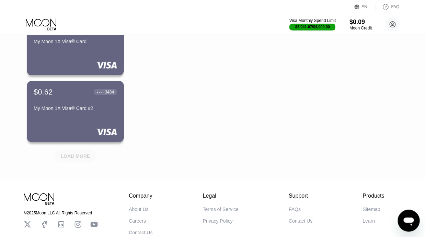
click at [73, 158] on div "LOAD MORE" at bounding box center [75, 156] width 29 height 6
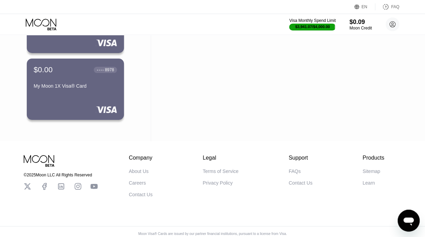
scroll to position [5051, 0]
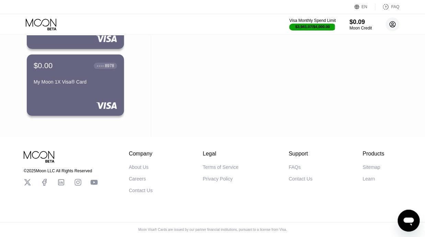
click at [393, 22] on circle at bounding box center [392, 24] width 14 height 14
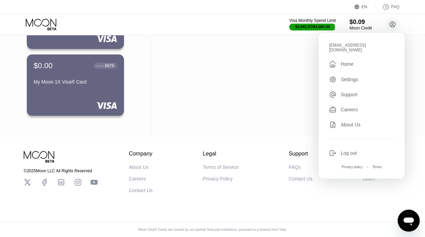
click at [347, 151] on div "Log out" at bounding box center [348, 153] width 16 height 5
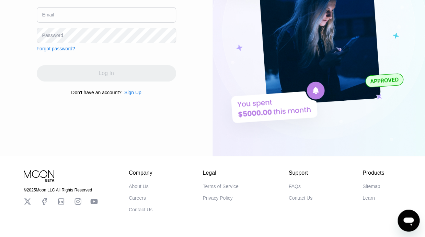
scroll to position [83, 0]
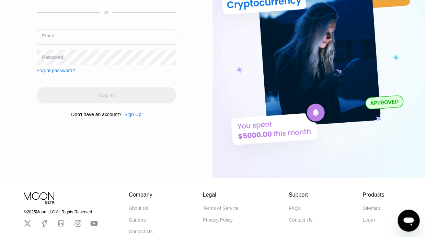
click at [68, 43] on input "text" at bounding box center [106, 36] width 139 height 15
paste input "[EMAIL_ADDRESS][DOMAIN_NAME]"
type input "[EMAIL_ADDRESS][DOMAIN_NAME]"
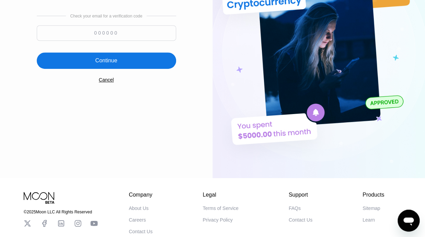
click at [114, 34] on input at bounding box center [106, 32] width 139 height 15
type input "892835"
click at [100, 60] on div "Continue" at bounding box center [106, 60] width 22 height 7
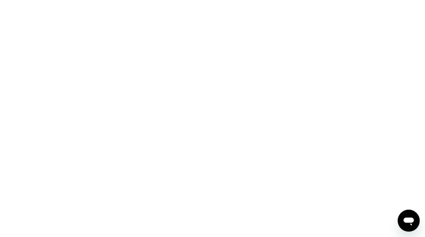
scroll to position [0, 0]
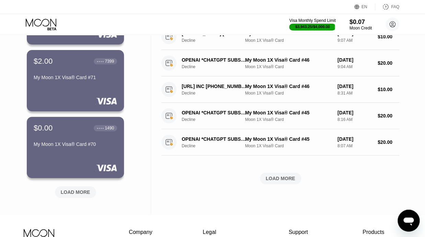
scroll to position [259, 0]
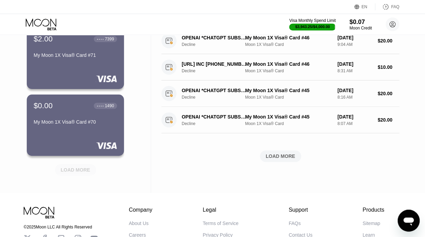
click at [72, 169] on div "LOAD MORE" at bounding box center [75, 170] width 29 height 6
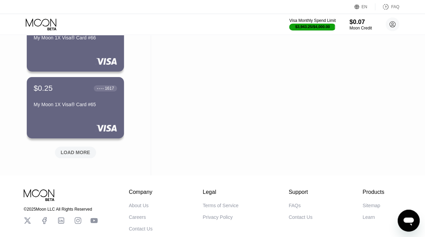
scroll to position [627, 0]
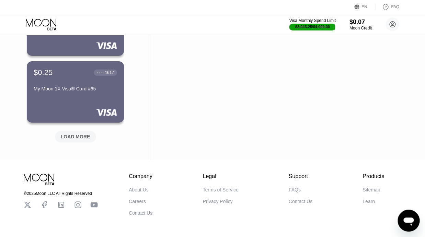
click at [78, 137] on div "LOAD MORE" at bounding box center [75, 137] width 29 height 6
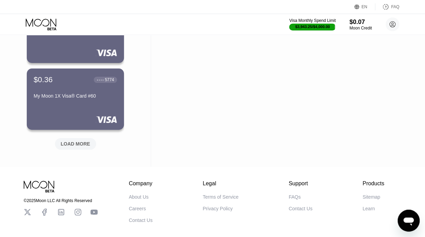
scroll to position [957, 0]
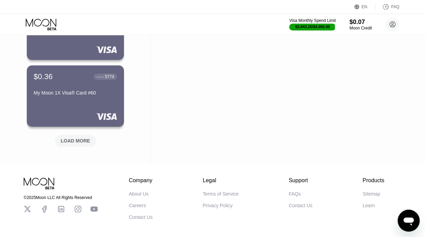
click at [74, 139] on div "LOAD MORE" at bounding box center [75, 141] width 29 height 6
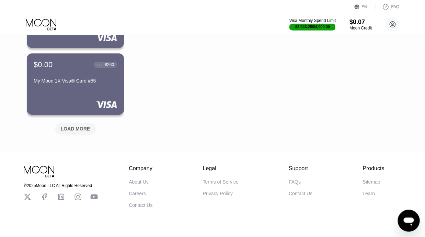
scroll to position [1317, 0]
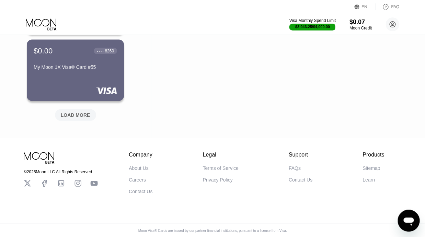
click at [73, 119] on div "LOAD MORE" at bounding box center [75, 115] width 41 height 12
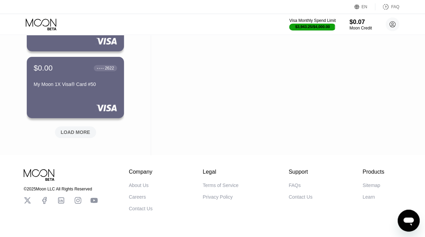
scroll to position [1636, 0]
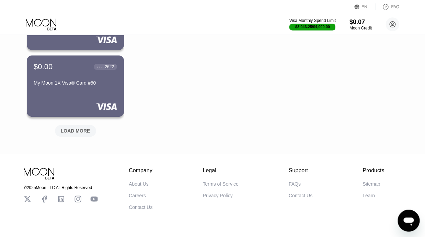
click at [75, 133] on div "LOAD MORE" at bounding box center [75, 131] width 29 height 6
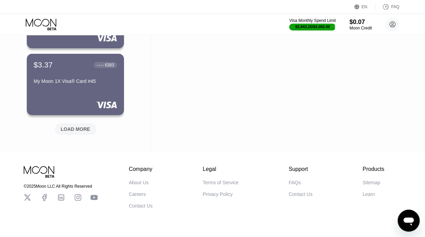
scroll to position [1980, 0]
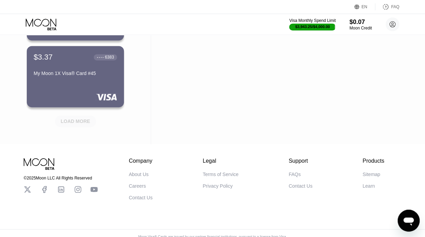
click at [75, 120] on div "LOAD MORE" at bounding box center [75, 121] width 29 height 6
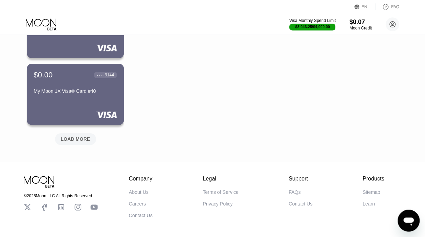
scroll to position [2303, 0]
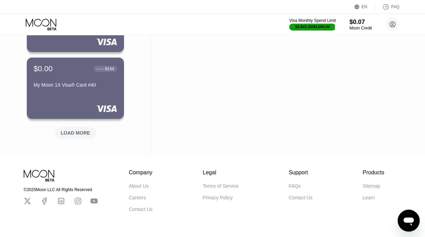
click at [74, 134] on div "LOAD MORE" at bounding box center [75, 133] width 29 height 6
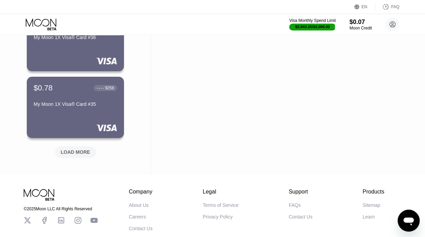
scroll to position [2628, 0]
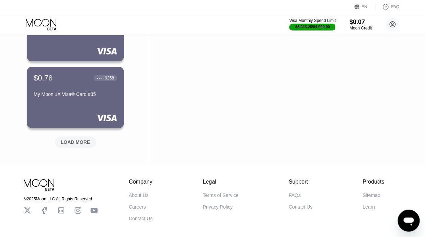
click at [75, 144] on div "LOAD MORE" at bounding box center [75, 142] width 29 height 6
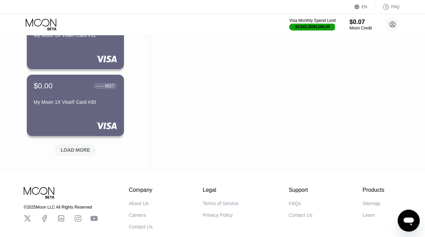
scroll to position [2956, 0]
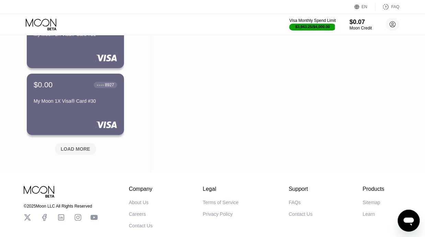
click at [74, 152] on div "LOAD MORE" at bounding box center [75, 149] width 29 height 6
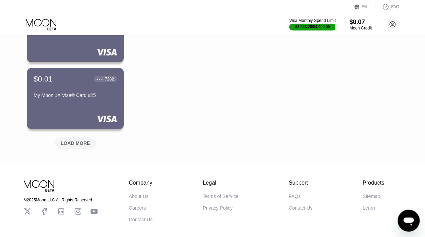
scroll to position [3299, 0]
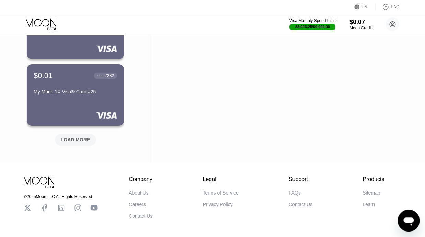
click at [75, 140] on div "LOAD MORE" at bounding box center [75, 140] width 29 height 6
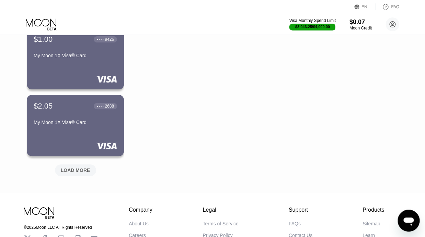
scroll to position [3639, 0]
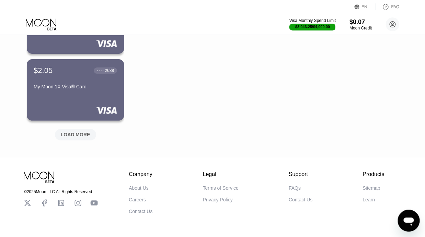
click at [75, 140] on div "LOAD MORE" at bounding box center [75, 135] width 41 height 12
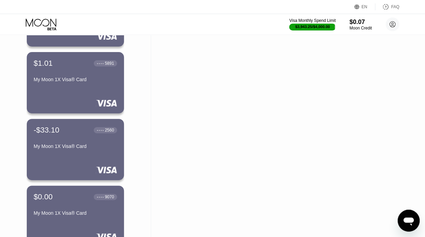
scroll to position [3856, 0]
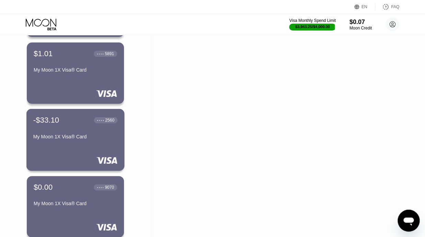
click at [74, 140] on div "My Moon 1X Visa® Card" at bounding box center [75, 136] width 84 height 5
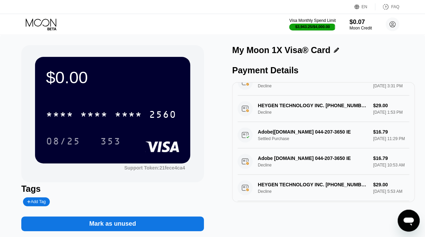
scroll to position [118, 0]
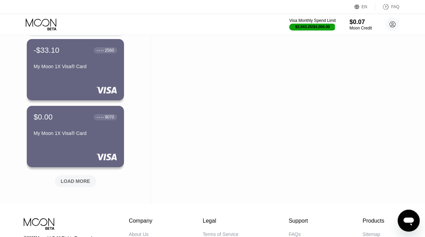
scroll to position [3927, 0]
click at [79, 178] on div "LOAD MORE" at bounding box center [75, 181] width 41 height 12
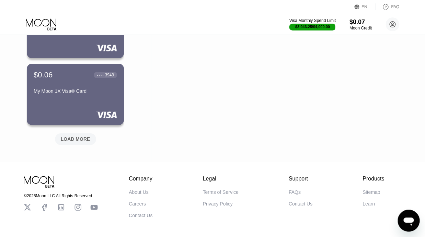
scroll to position [4306, 0]
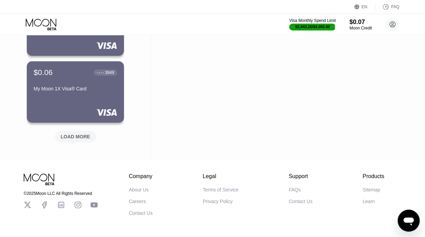
click at [76, 134] on div "LOAD MORE" at bounding box center [75, 137] width 41 height 12
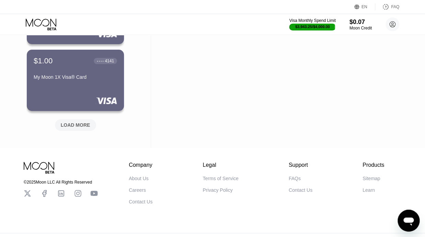
scroll to position [4658, 0]
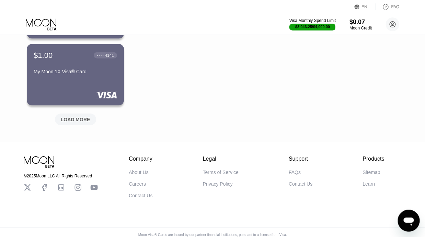
click at [76, 116] on div "LOAD MORE" at bounding box center [75, 120] width 41 height 12
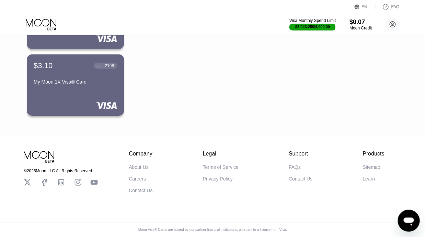
scroll to position [4917, 0]
click at [393, 22] on circle at bounding box center [392, 24] width 14 height 14
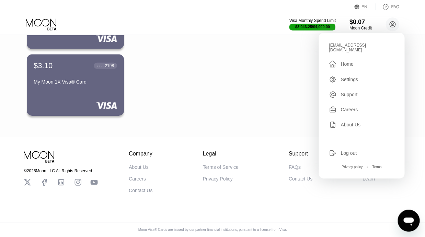
click at [350, 151] on div "Log out" at bounding box center [348, 153] width 16 height 5
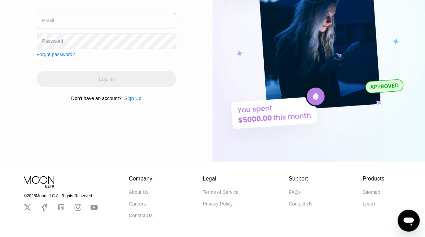
scroll to position [49, 0]
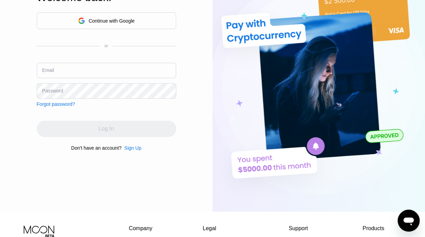
click at [66, 69] on input "text" at bounding box center [106, 70] width 139 height 15
paste input "[EMAIL_ADDRESS][DOMAIN_NAME]"
type input "[EMAIL_ADDRESS][DOMAIN_NAME]"
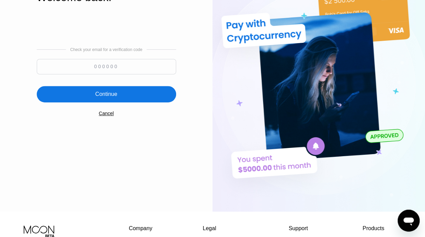
click at [110, 68] on input at bounding box center [106, 66] width 139 height 15
type input "271370"
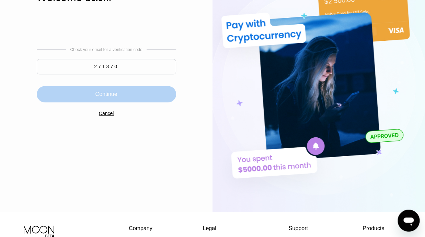
click at [93, 95] on div "Continue" at bounding box center [106, 94] width 139 height 16
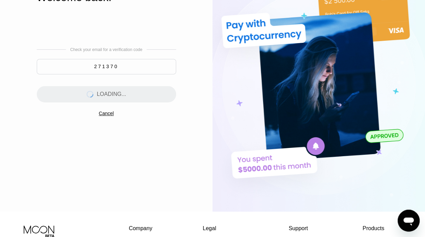
scroll to position [0, 0]
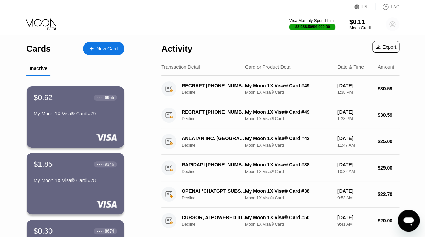
click at [393, 25] on circle at bounding box center [392, 24] width 14 height 14
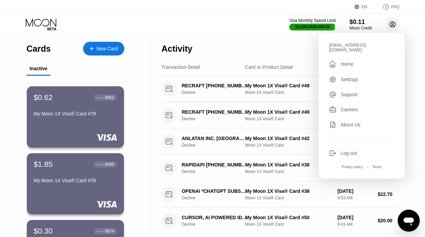
click at [393, 25] on circle at bounding box center [392, 24] width 14 height 14
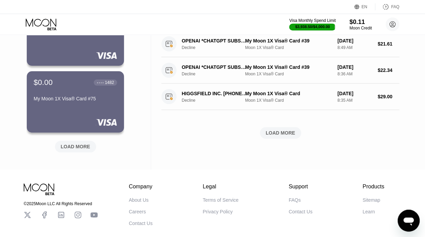
scroll to position [291, 0]
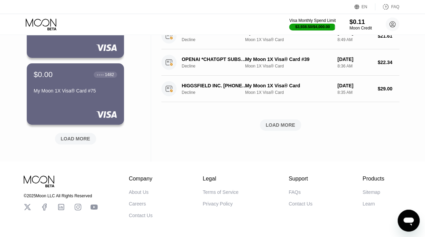
click at [83, 136] on div "LOAD MORE" at bounding box center [75, 139] width 29 height 6
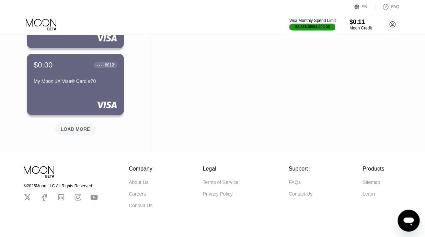
scroll to position [635, 0]
click at [83, 130] on div "LOAD MORE" at bounding box center [75, 129] width 29 height 6
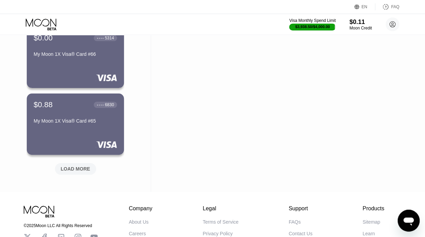
scroll to position [937, 0]
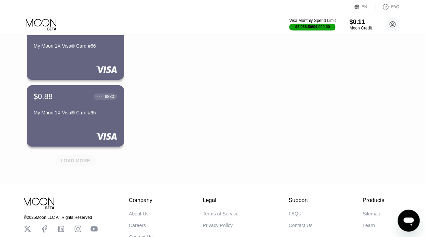
click at [73, 163] on div "LOAD MORE" at bounding box center [75, 161] width 29 height 6
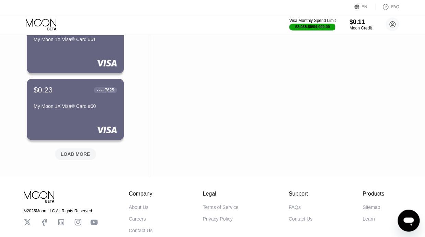
scroll to position [1281, 0]
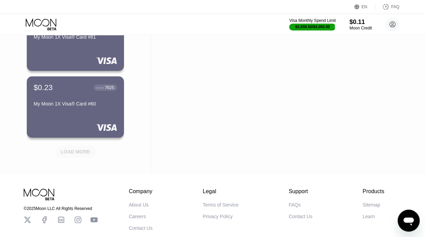
click at [68, 150] on div "LOAD MORE" at bounding box center [75, 152] width 29 height 6
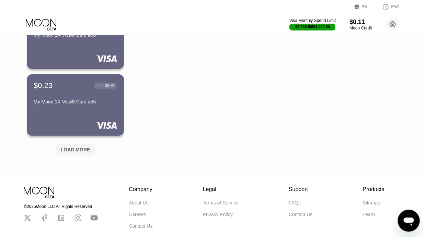
scroll to position [1618, 0]
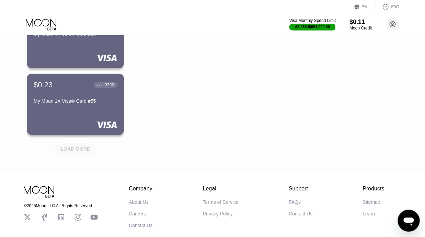
click at [74, 152] on div "LOAD MORE" at bounding box center [75, 149] width 29 height 6
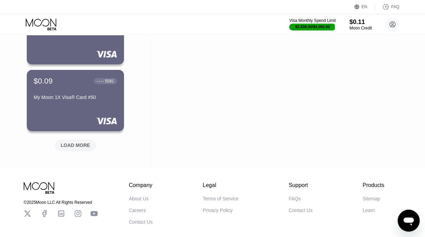
scroll to position [1958, 0]
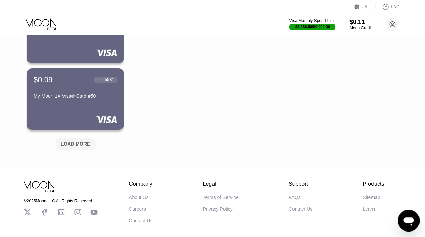
click at [70, 145] on div "LOAD MORE" at bounding box center [75, 144] width 29 height 6
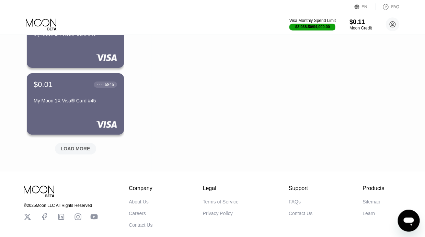
scroll to position [2288, 0]
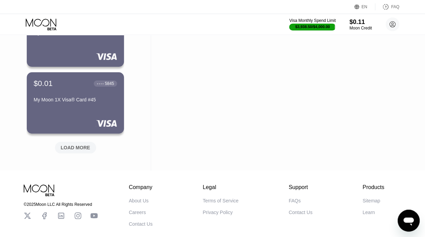
click at [73, 147] on div "LOAD MORE" at bounding box center [75, 148] width 29 height 6
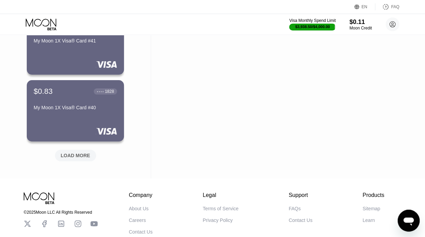
scroll to position [2632, 0]
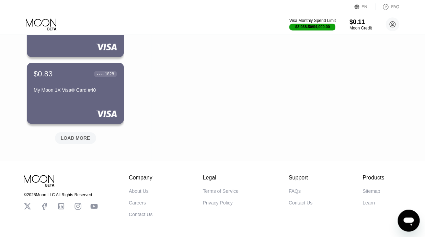
click at [70, 139] on div "LOAD MORE" at bounding box center [75, 138] width 29 height 6
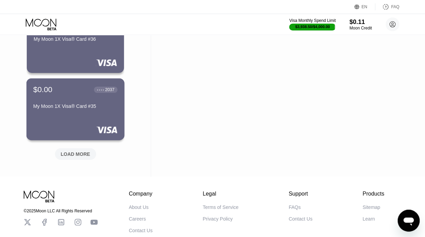
scroll to position [2953, 0]
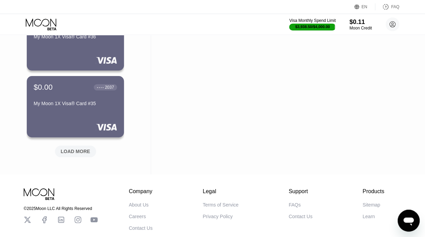
click at [88, 154] on div "LOAD MORE" at bounding box center [75, 152] width 29 height 6
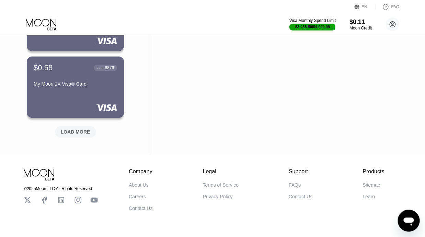
scroll to position [3308, 0]
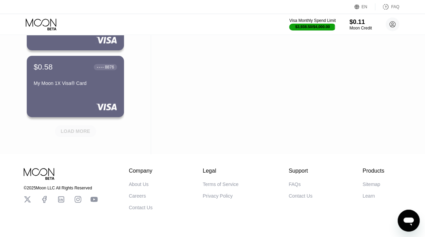
click at [78, 134] on div "LOAD MORE" at bounding box center [75, 131] width 29 height 6
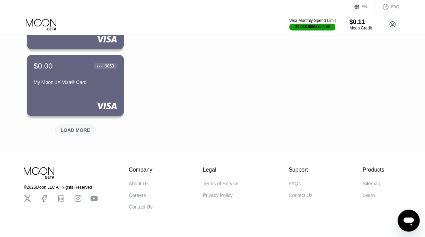
scroll to position [3655, 0]
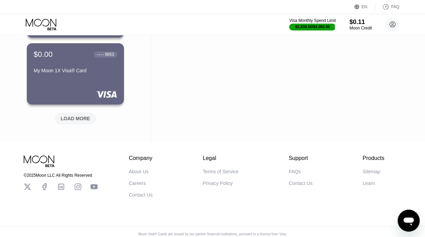
click at [68, 118] on div "LOAD MORE" at bounding box center [75, 119] width 29 height 6
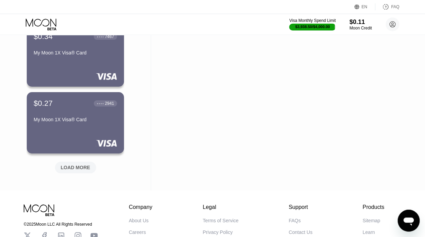
scroll to position [3975, 0]
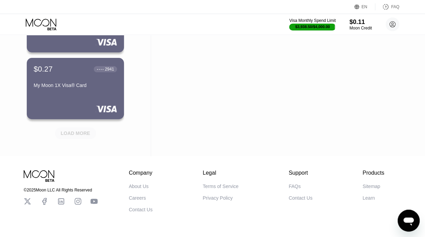
click at [84, 132] on div "LOAD MORE" at bounding box center [75, 133] width 29 height 6
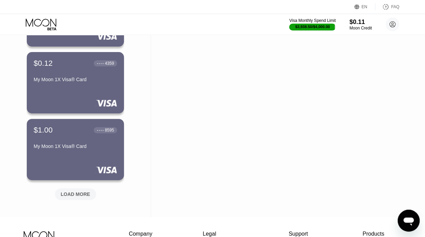
scroll to position [4291, 0]
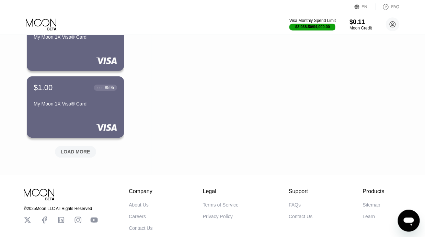
click at [77, 154] on div "LOAD MORE" at bounding box center [75, 152] width 29 height 6
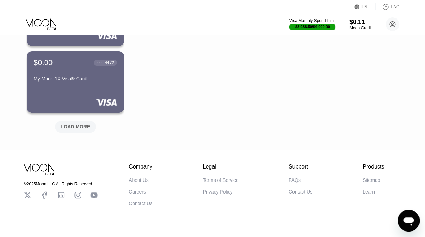
scroll to position [4654, 0]
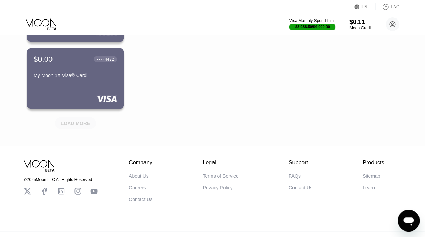
click at [73, 124] on div "LOAD MORE" at bounding box center [75, 123] width 29 height 6
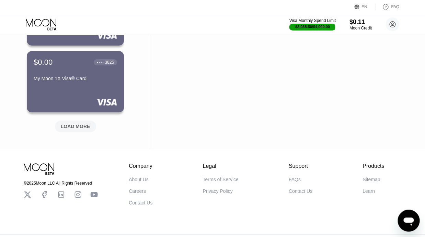
scroll to position [4995, 0]
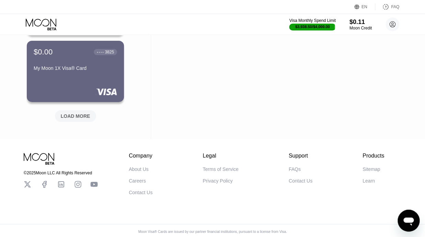
click at [74, 119] on div "LOAD MORE" at bounding box center [75, 116] width 29 height 6
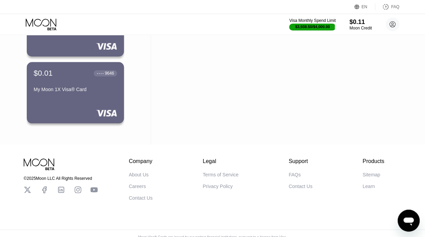
scroll to position [5244, 0]
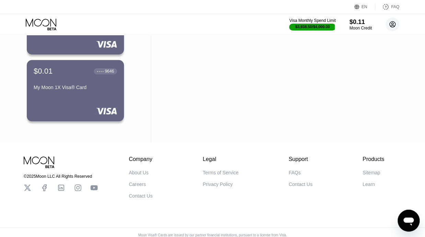
click at [394, 26] on icon at bounding box center [392, 25] width 6 height 6
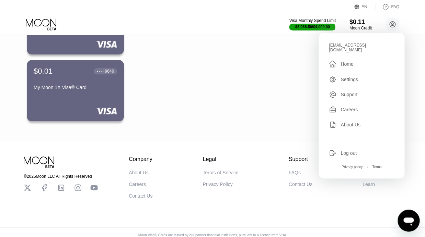
click at [348, 151] on div "Log out" at bounding box center [348, 153] width 16 height 5
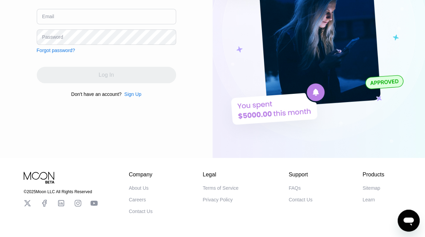
scroll to position [69, 0]
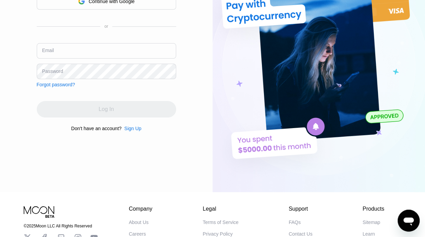
click at [71, 51] on input "text" at bounding box center [106, 50] width 139 height 15
paste input "[EMAIL_ADDRESS][DOMAIN_NAME]"
type input "[EMAIL_ADDRESS][DOMAIN_NAME]"
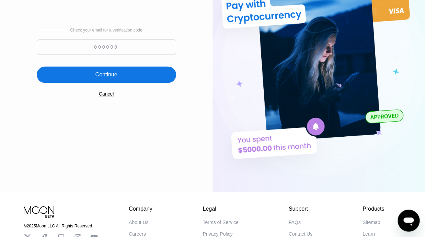
click at [130, 46] on input at bounding box center [106, 46] width 139 height 15
click at [114, 46] on input at bounding box center [106, 46] width 139 height 15
type input "989034"
click at [103, 72] on div "Continue" at bounding box center [106, 74] width 22 height 7
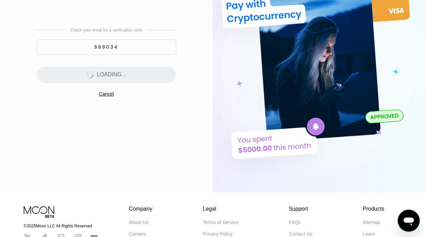
scroll to position [0, 0]
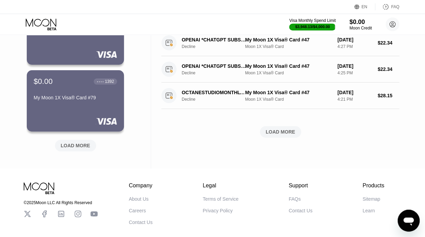
scroll to position [294, 0]
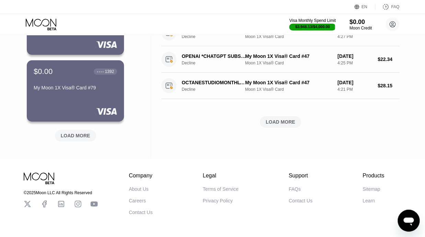
click at [73, 134] on div "LOAD MORE" at bounding box center [75, 136] width 29 height 6
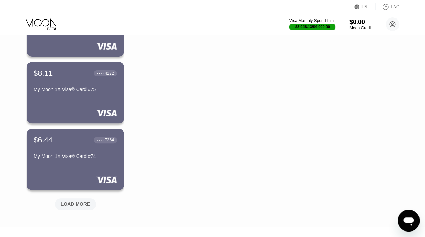
scroll to position [583, 0]
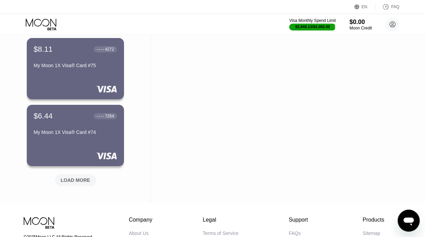
click at [79, 180] on div "LOAD MORE" at bounding box center [75, 180] width 29 height 6
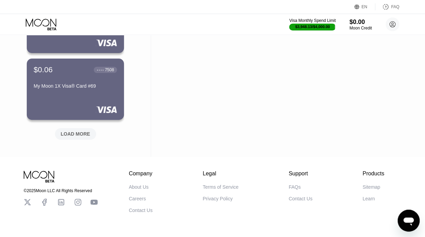
scroll to position [967, 0]
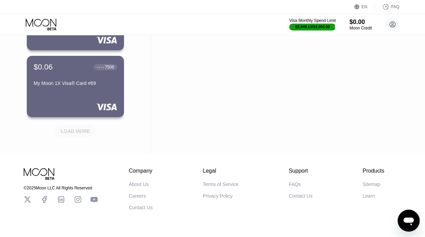
click at [75, 134] on div "LOAD MORE" at bounding box center [75, 131] width 29 height 6
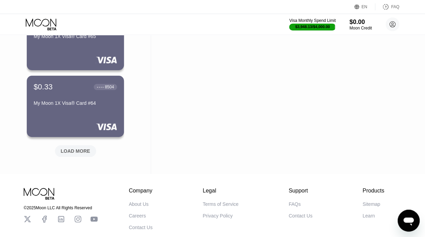
scroll to position [1291, 0]
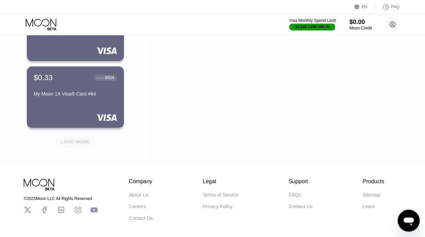
click at [72, 141] on div "LOAD MORE" at bounding box center [75, 142] width 29 height 6
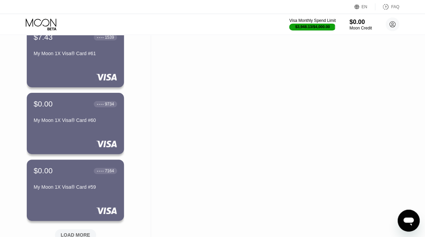
scroll to position [1579, 0]
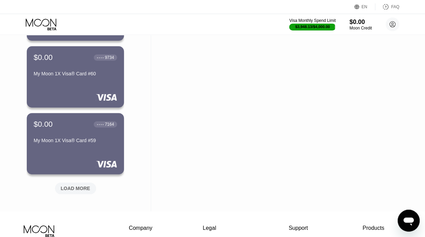
click at [64, 188] on div "LOAD MORE" at bounding box center [75, 189] width 29 height 6
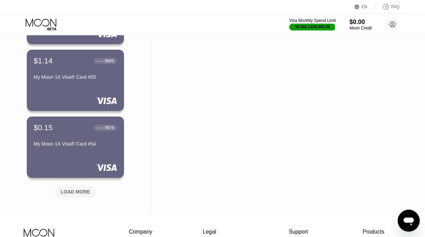
scroll to position [1915, 0]
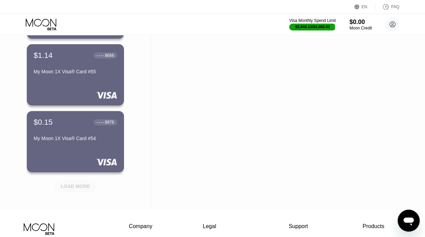
click at [84, 186] on div "LOAD MORE" at bounding box center [75, 187] width 29 height 6
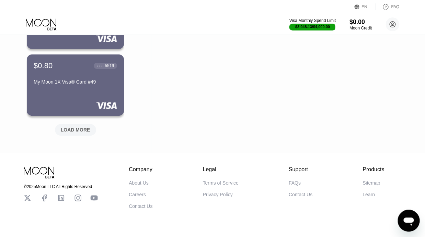
scroll to position [2307, 0]
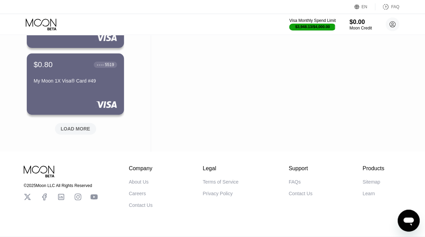
click at [83, 129] on div "LOAD MORE" at bounding box center [75, 129] width 29 height 6
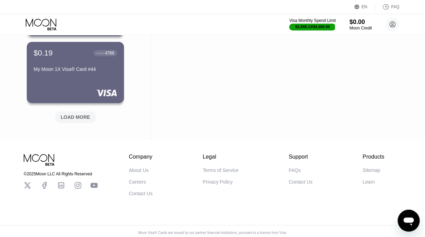
scroll to position [2659, 0]
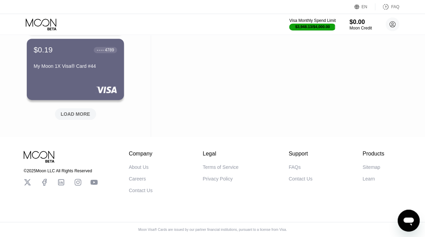
click at [85, 109] on div "LOAD MORE" at bounding box center [75, 114] width 41 height 12
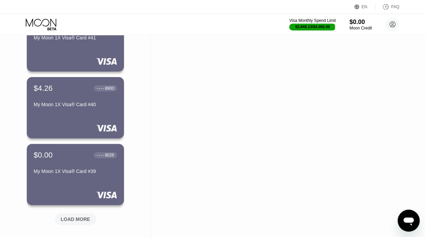
scroll to position [2896, 0]
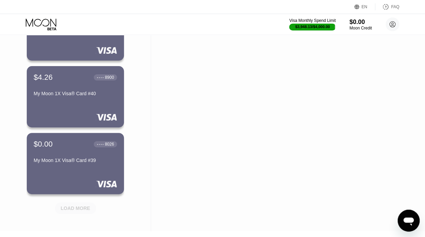
click at [70, 209] on div "LOAD MORE" at bounding box center [75, 208] width 29 height 6
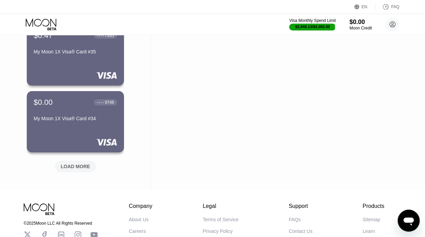
scroll to position [3276, 0]
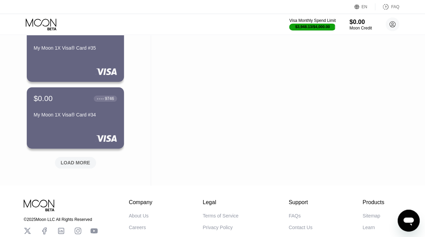
click at [82, 163] on div "LOAD MORE" at bounding box center [75, 163] width 29 height 6
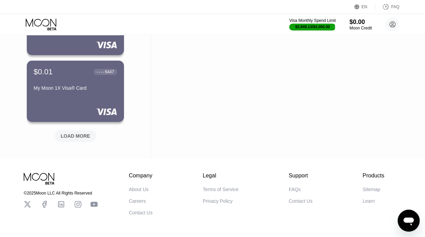
scroll to position [3642, 0]
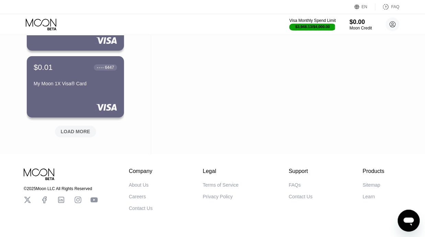
click at [78, 130] on div "LOAD MORE" at bounding box center [75, 132] width 29 height 6
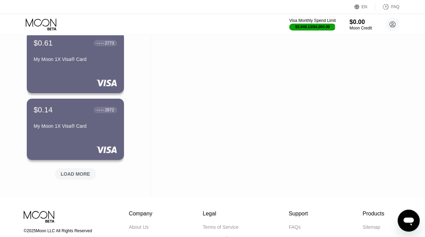
scroll to position [3973, 0]
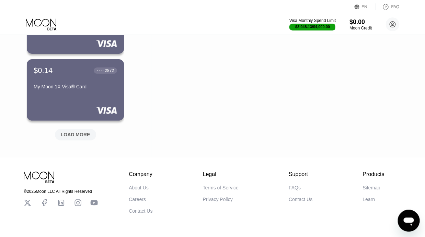
click at [84, 136] on div "LOAD MORE" at bounding box center [75, 135] width 29 height 6
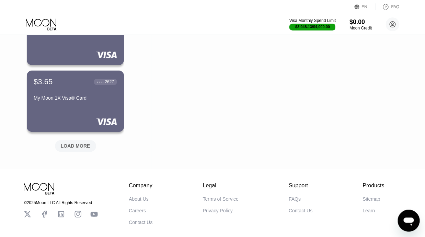
scroll to position [4297, 0]
click at [79, 147] on div "LOAD MORE" at bounding box center [75, 146] width 29 height 6
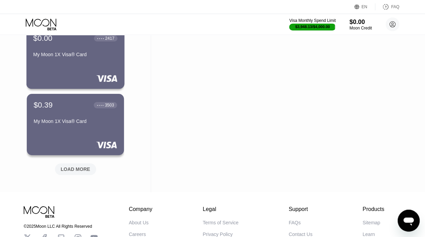
scroll to position [4616, 0]
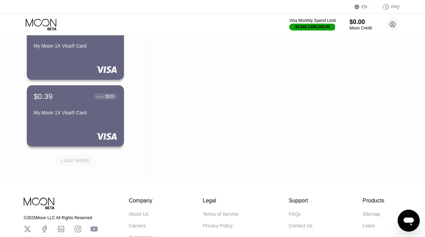
click at [78, 159] on div "LOAD MORE" at bounding box center [75, 161] width 29 height 6
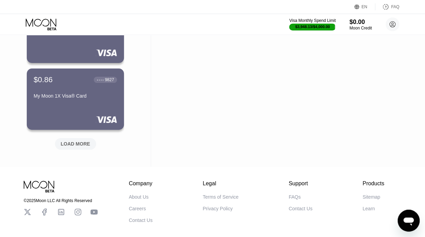
scroll to position [4968, 0]
click at [80, 140] on div "LOAD MORE" at bounding box center [75, 144] width 41 height 12
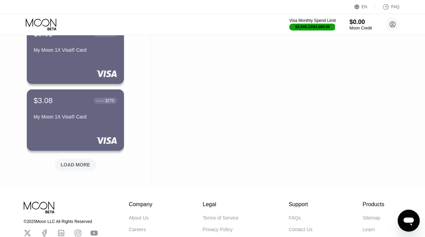
scroll to position [5291, 0]
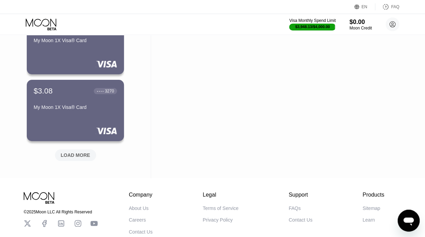
click at [75, 156] on div "LOAD MORE" at bounding box center [75, 155] width 29 height 6
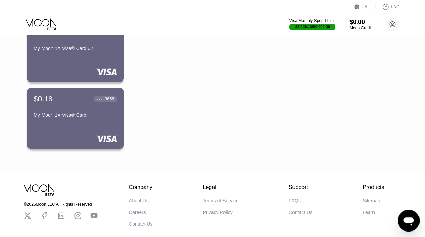
scroll to position [5499, 0]
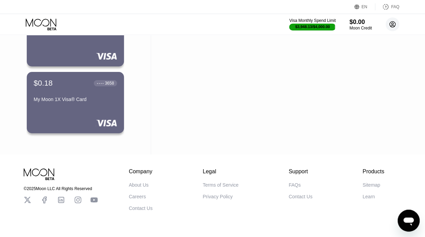
click at [392, 27] on circle at bounding box center [392, 24] width 14 height 14
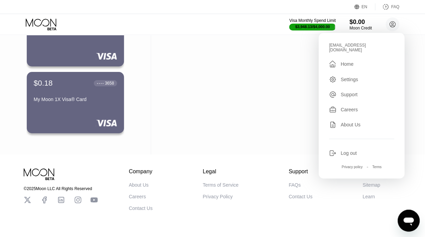
click at [345, 151] on div "Log out" at bounding box center [348, 153] width 16 height 5
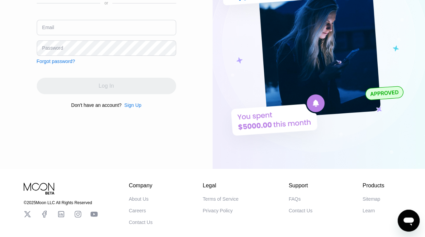
scroll to position [83, 0]
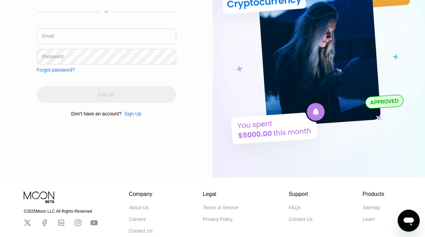
click at [67, 38] on input "text" at bounding box center [106, 35] width 139 height 15
paste input "[EMAIL_ADDRESS][DOMAIN_NAME]"
type input "[EMAIL_ADDRESS][DOMAIN_NAME]"
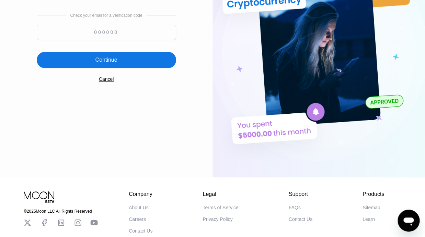
click at [66, 36] on input at bounding box center [106, 32] width 139 height 15
type input "890854"
click at [62, 61] on div "Continue" at bounding box center [106, 60] width 139 height 16
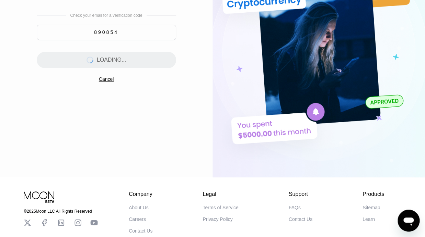
scroll to position [0, 0]
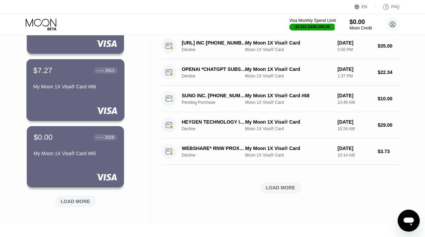
scroll to position [266, 0]
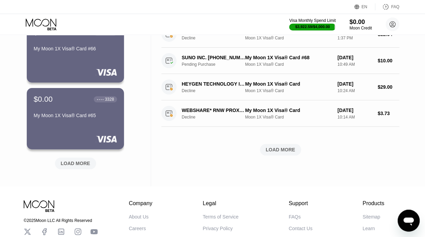
click at [78, 161] on div "LOAD MORE" at bounding box center [75, 164] width 41 height 12
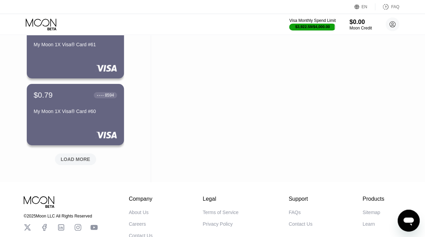
scroll to position [623, 0]
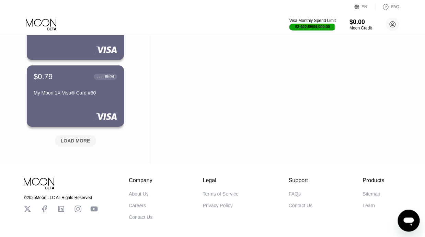
click at [71, 143] on div "LOAD MORE" at bounding box center [75, 141] width 29 height 6
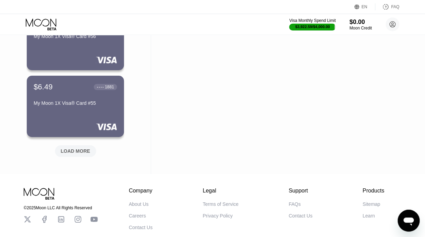
scroll to position [971, 0]
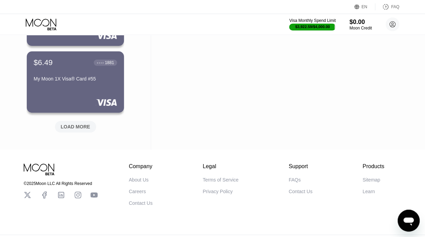
click at [76, 130] on div "LOAD MORE" at bounding box center [75, 127] width 29 height 6
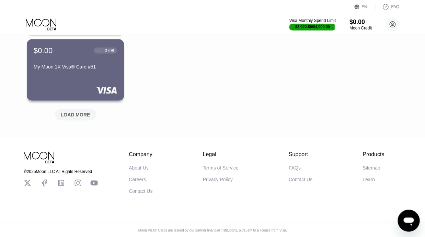
scroll to position [1320, 0]
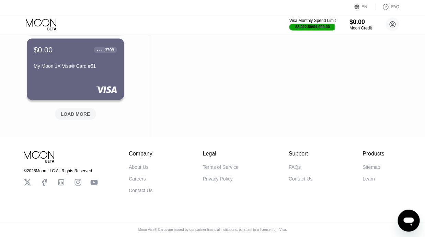
click at [68, 113] on div "LOAD MORE" at bounding box center [75, 114] width 29 height 6
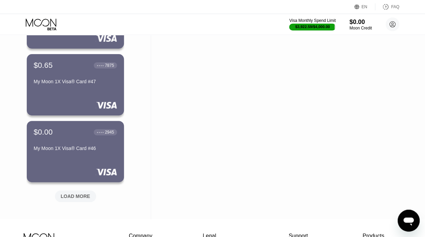
scroll to position [1597, 0]
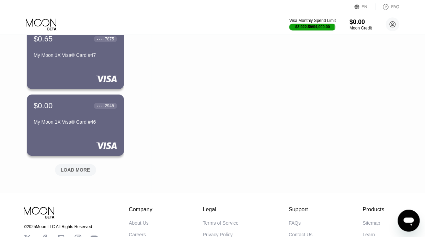
click at [68, 171] on div "LOAD MORE" at bounding box center [75, 170] width 29 height 6
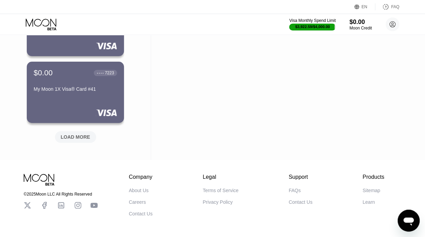
scroll to position [1990, 0]
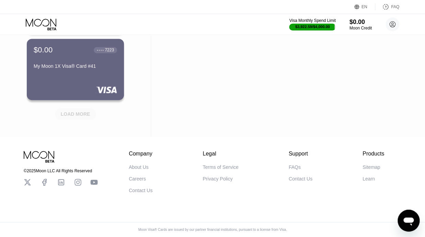
click at [70, 111] on div "LOAD MORE" at bounding box center [75, 114] width 29 height 6
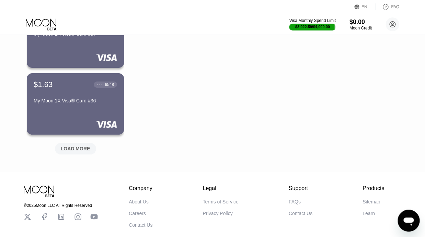
scroll to position [2290, 0]
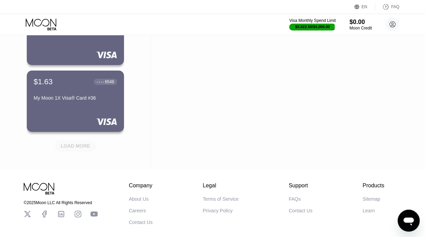
click at [70, 150] on div "LOAD MORE" at bounding box center [75, 146] width 41 height 12
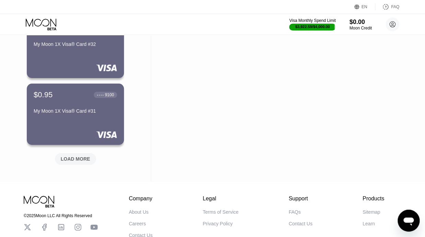
scroll to position [2613, 0]
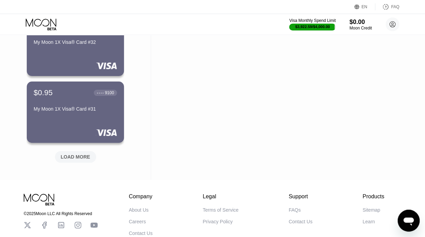
click at [69, 158] on div "LOAD MORE" at bounding box center [75, 157] width 29 height 6
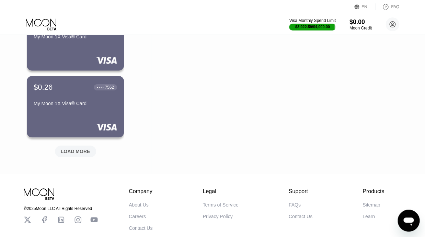
scroll to position [2959, 0]
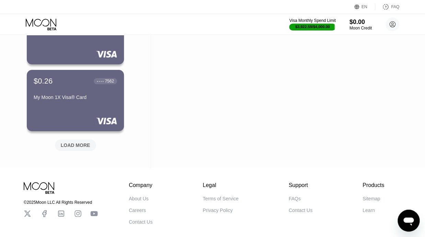
click at [67, 147] on div "LOAD MORE" at bounding box center [75, 145] width 29 height 6
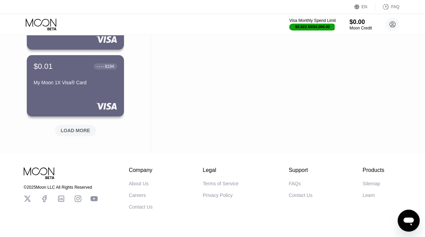
scroll to position [3317, 0]
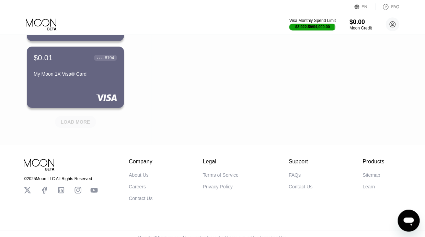
click at [74, 125] on div "LOAD MORE" at bounding box center [75, 122] width 29 height 6
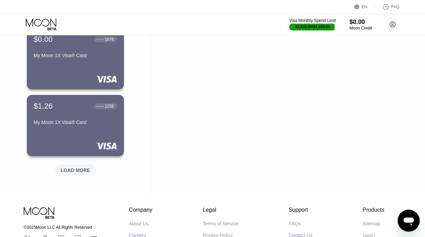
scroll to position [3662, 0]
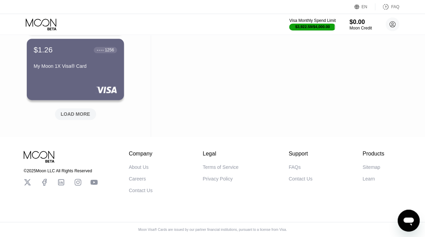
click at [71, 113] on div "LOAD MORE" at bounding box center [75, 114] width 29 height 6
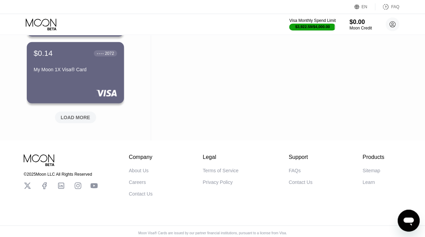
scroll to position [3992, 0]
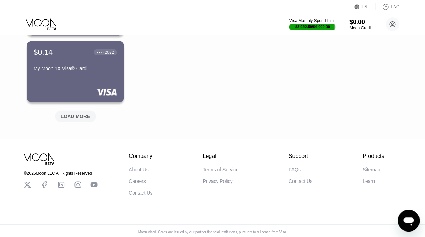
click at [67, 120] on div "LOAD MORE" at bounding box center [75, 117] width 29 height 6
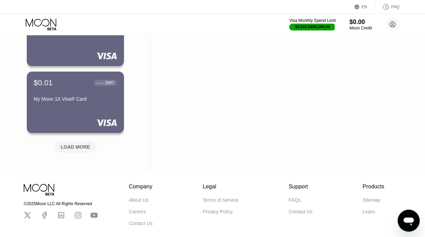
scroll to position [4322, 0]
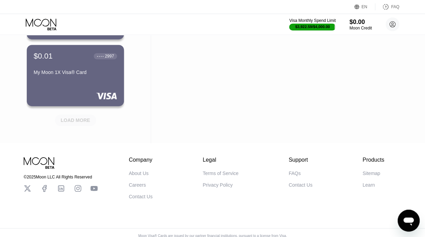
click at [75, 118] on div "LOAD MORE" at bounding box center [75, 120] width 29 height 6
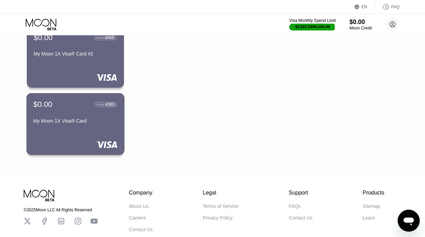
scroll to position [4634, 0]
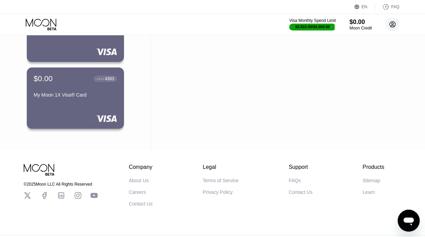
click at [392, 27] on circle at bounding box center [392, 24] width 14 height 14
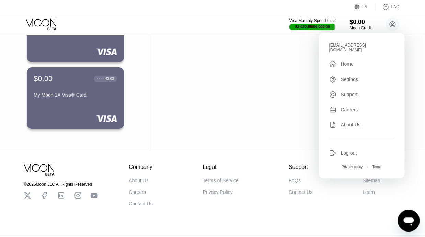
click at [344, 151] on div "Log out" at bounding box center [348, 153] width 16 height 5
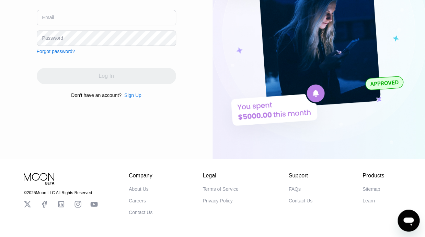
scroll to position [85, 0]
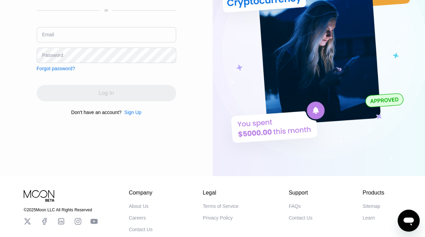
click at [76, 39] on input "text" at bounding box center [106, 34] width 139 height 15
paste input "[EMAIL_ADDRESS][DOMAIN_NAME]"
type input "[EMAIL_ADDRESS][DOMAIN_NAME]"
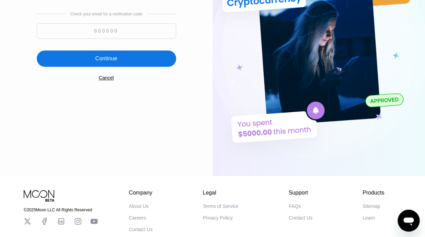
click at [102, 30] on input at bounding box center [106, 30] width 139 height 15
type input "676820"
click at [83, 59] on div "Continue" at bounding box center [106, 58] width 139 height 16
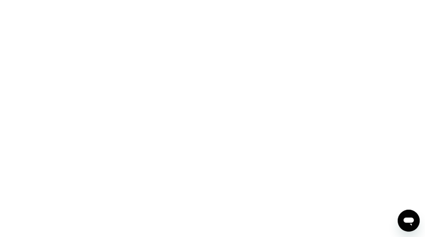
scroll to position [0, 0]
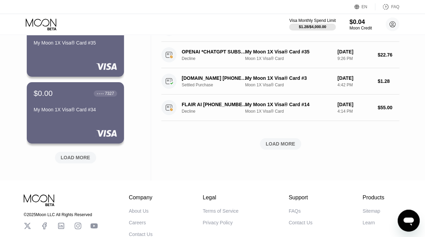
scroll to position [284, 0]
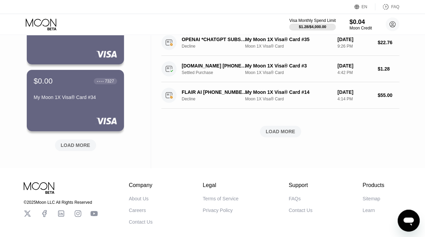
click at [68, 150] on div "LOAD MORE" at bounding box center [75, 146] width 41 height 12
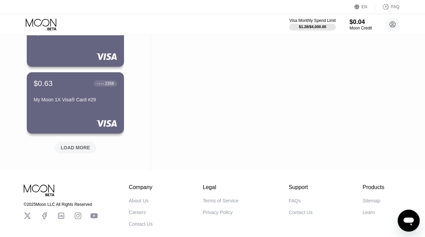
scroll to position [621, 0]
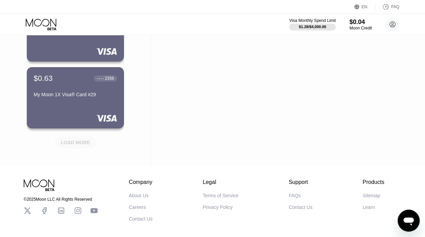
click at [79, 143] on div "LOAD MORE" at bounding box center [75, 143] width 29 height 6
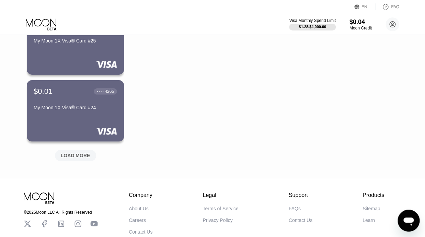
scroll to position [947, 0]
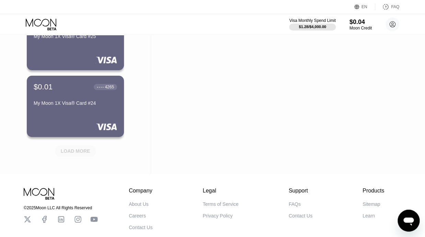
click at [79, 149] on div "LOAD MORE" at bounding box center [75, 151] width 29 height 6
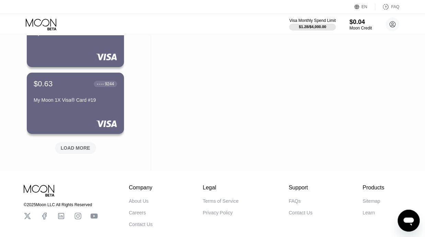
scroll to position [1289, 0]
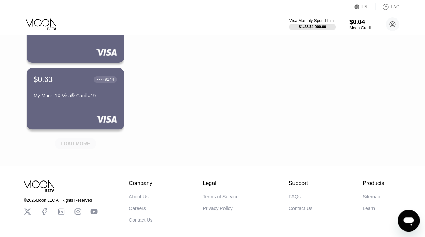
click at [79, 148] on div "LOAD MORE" at bounding box center [75, 144] width 41 height 12
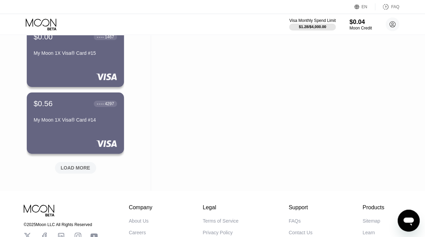
scroll to position [1615, 0]
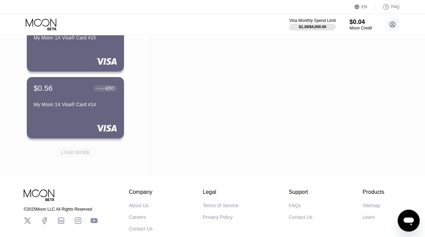
click at [77, 148] on div "LOAD MORE" at bounding box center [75, 153] width 41 height 12
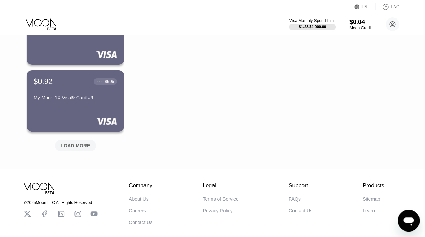
scroll to position [1970, 0]
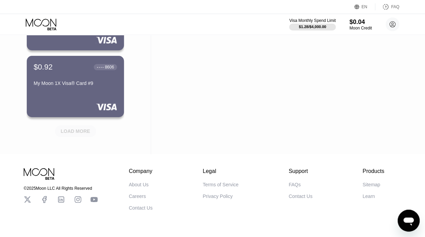
click at [77, 134] on div "LOAD MORE" at bounding box center [75, 131] width 29 height 6
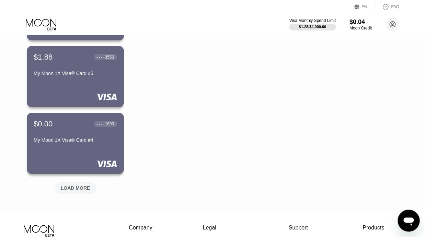
scroll to position [2248, 0]
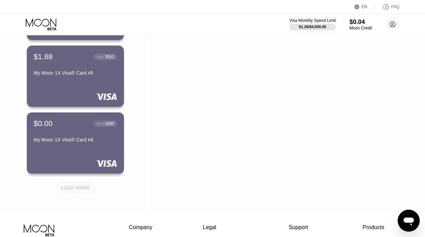
click at [79, 189] on div "LOAD MORE" at bounding box center [75, 188] width 29 height 6
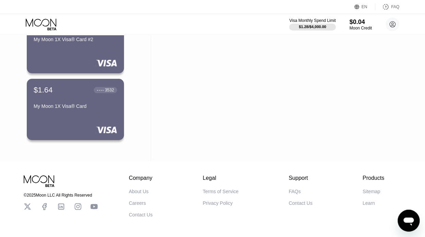
scroll to position [2509, 0]
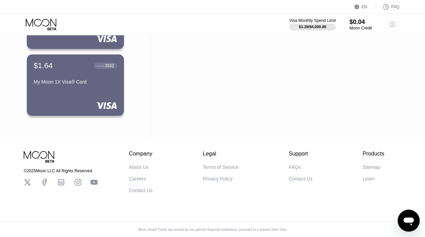
click at [393, 24] on circle at bounding box center [392, 24] width 14 height 14
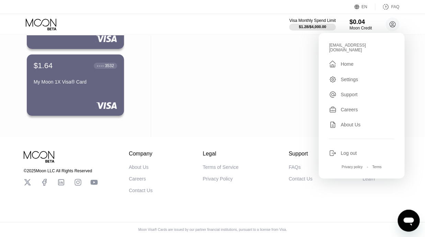
click at [346, 151] on div "Log out" at bounding box center [348, 153] width 16 height 5
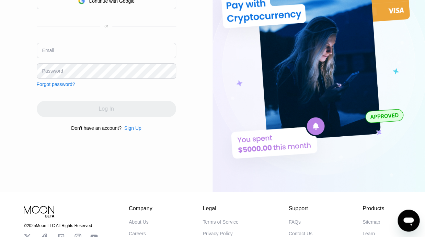
scroll to position [12, 0]
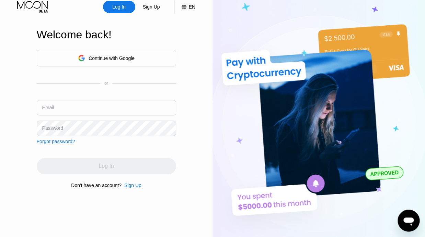
click at [53, 107] on div "Email" at bounding box center [48, 107] width 12 height 5
click at [60, 106] on input "text" at bounding box center [106, 107] width 139 height 15
paste input "[PERSON_NAME][EMAIL_ADDRESS][DOMAIN_NAME]"
type input "[PERSON_NAME][EMAIL_ADDRESS][DOMAIN_NAME]"
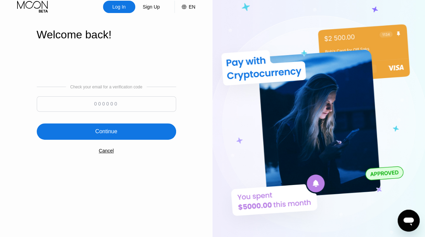
click at [87, 104] on input at bounding box center [106, 103] width 139 height 15
type input "625830"
click at [82, 143] on div "Check your email for a verification code 625830 Continue Cancel" at bounding box center [106, 118] width 139 height 139
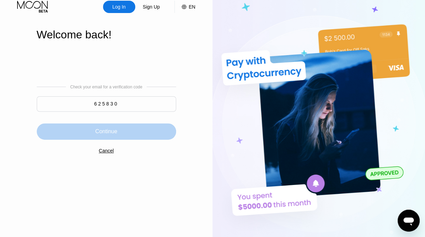
click at [82, 134] on div "Continue" at bounding box center [106, 131] width 139 height 16
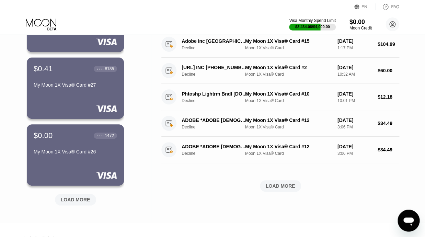
scroll to position [241, 0]
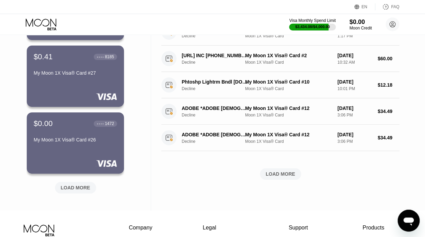
click at [82, 187] on div "LOAD MORE" at bounding box center [75, 188] width 29 height 6
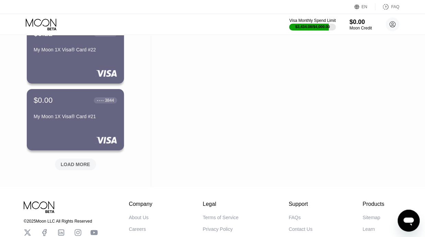
scroll to position [614, 0]
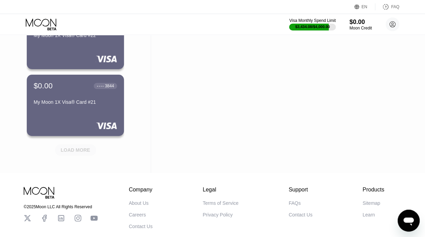
click at [80, 150] on div "LOAD MORE" at bounding box center [75, 150] width 29 height 6
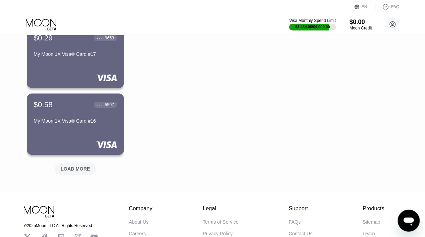
scroll to position [933, 0]
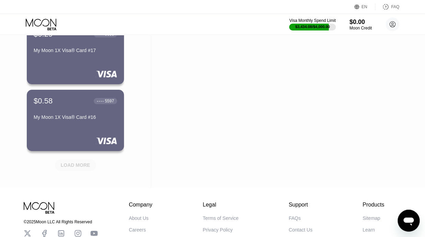
click at [74, 165] on div "LOAD MORE" at bounding box center [75, 165] width 29 height 6
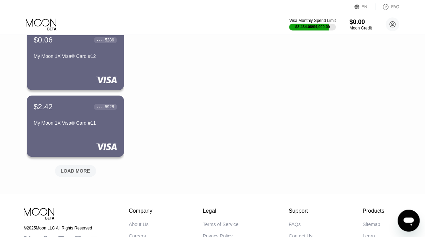
scroll to position [1263, 0]
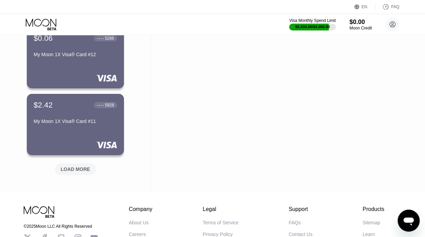
click at [76, 170] on div "LOAD MORE" at bounding box center [75, 169] width 29 height 6
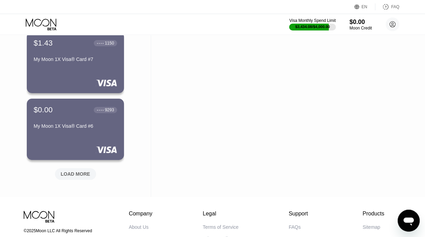
scroll to position [1599, 0]
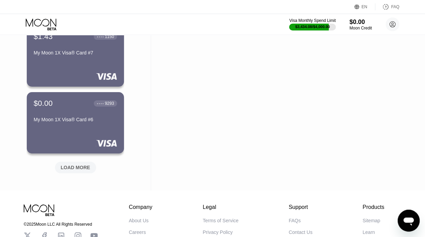
click at [76, 168] on div "LOAD MORE" at bounding box center [75, 168] width 29 height 6
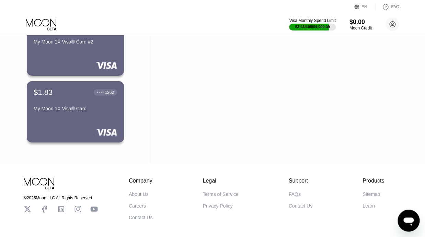
scroll to position [1974, 0]
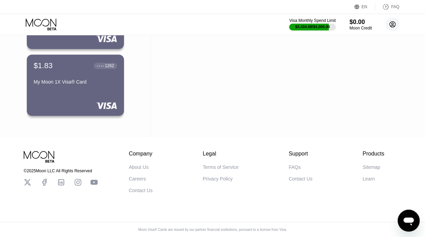
click at [390, 26] on icon at bounding box center [392, 25] width 6 height 6
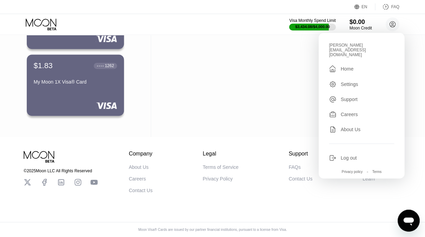
click at [345, 155] on div "Log out" at bounding box center [348, 157] width 16 height 5
